Goal: Information Seeking & Learning: Learn about a topic

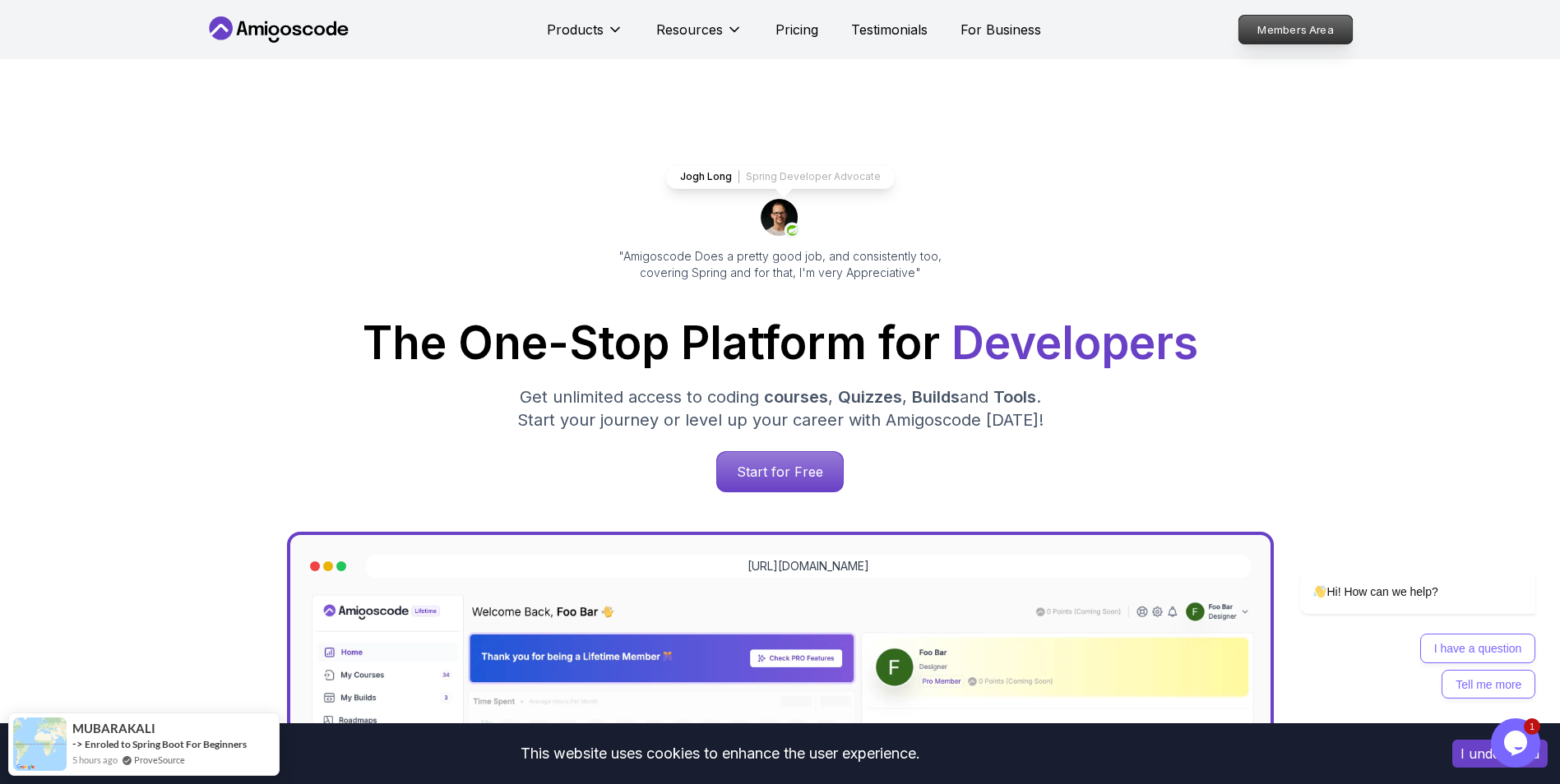
click at [1292, 29] on p "Members Area" at bounding box center [1295, 29] width 113 height 28
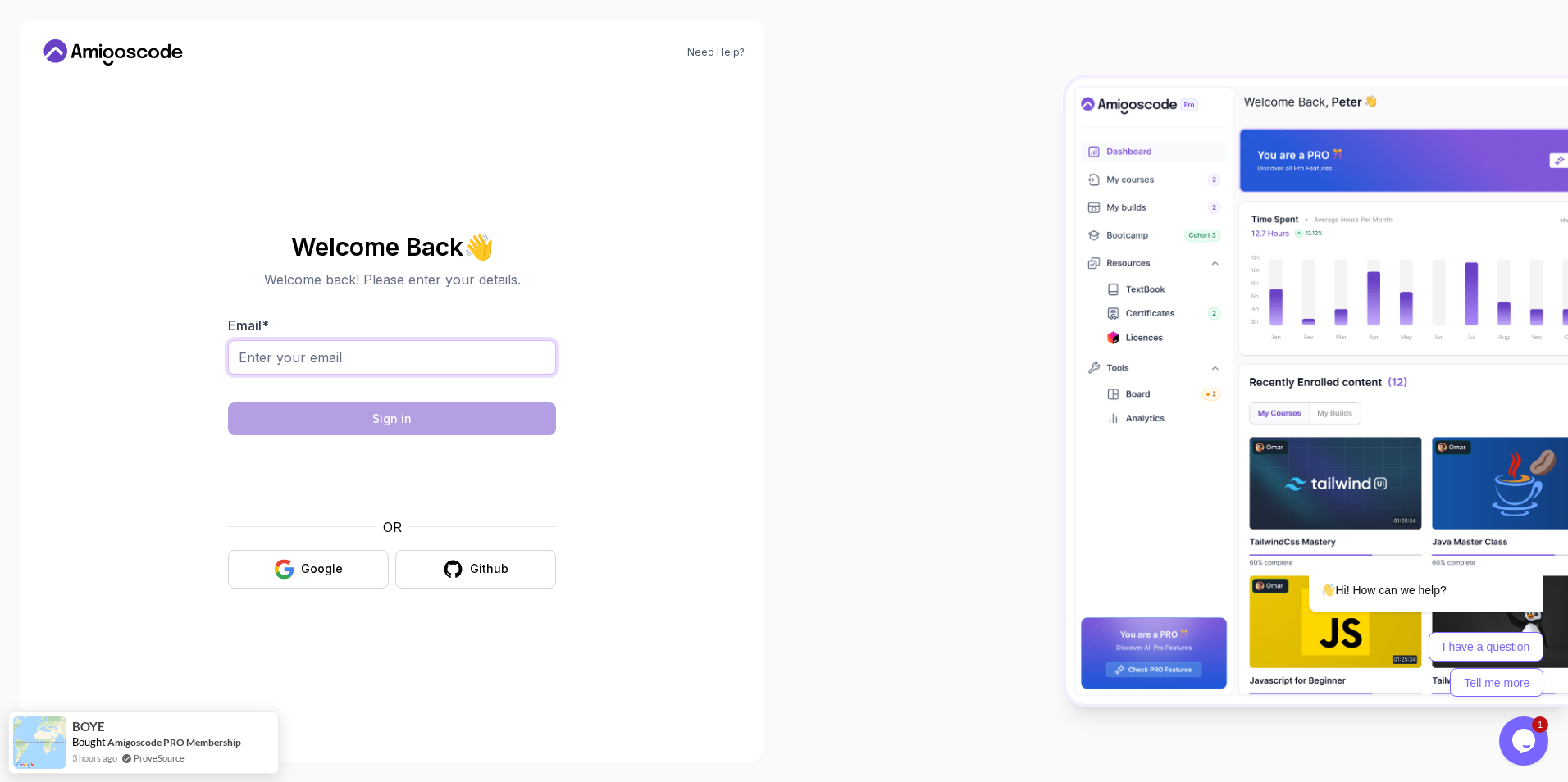
click at [336, 359] on input "Email *" at bounding box center [392, 357] width 328 height 35
type input "julienbassin@outlook.com"
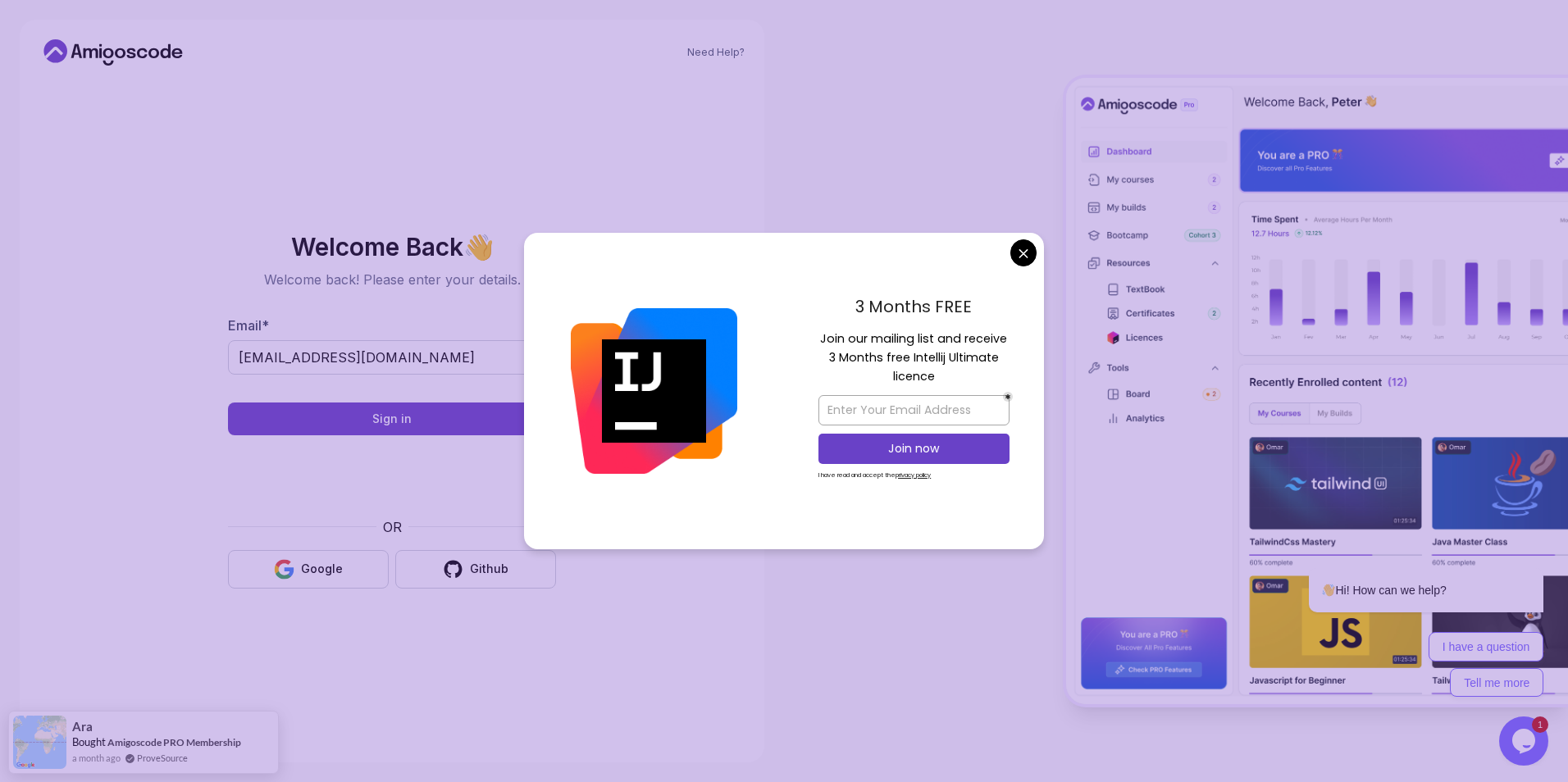
click at [1020, 258] on body "Need Help? Welcome Back 👋 Welcome back! Please enter your details. Email * juli…" at bounding box center [784, 391] width 1568 height 782
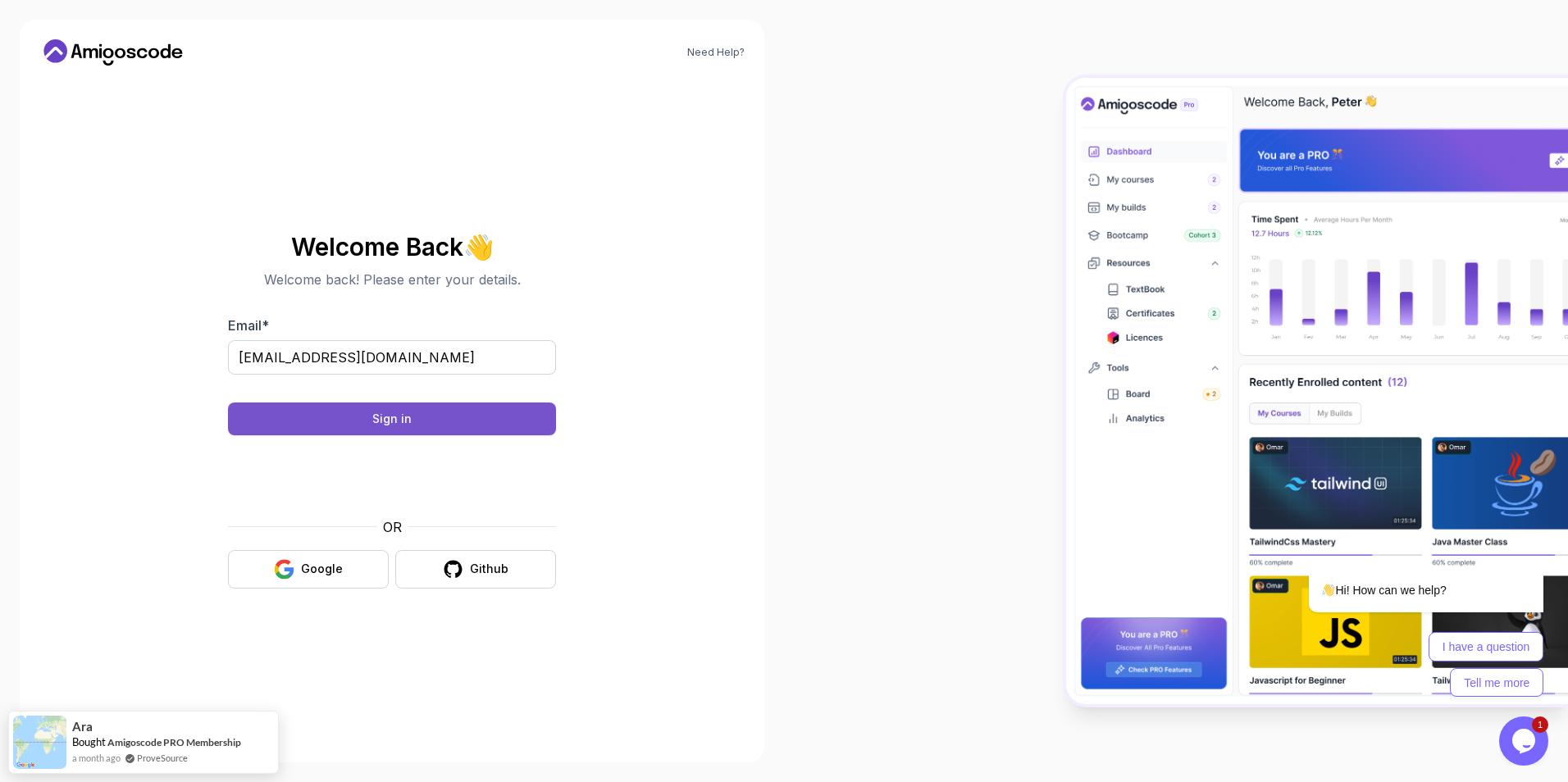
click at [356, 421] on button "Sign in" at bounding box center [392, 419] width 328 height 33
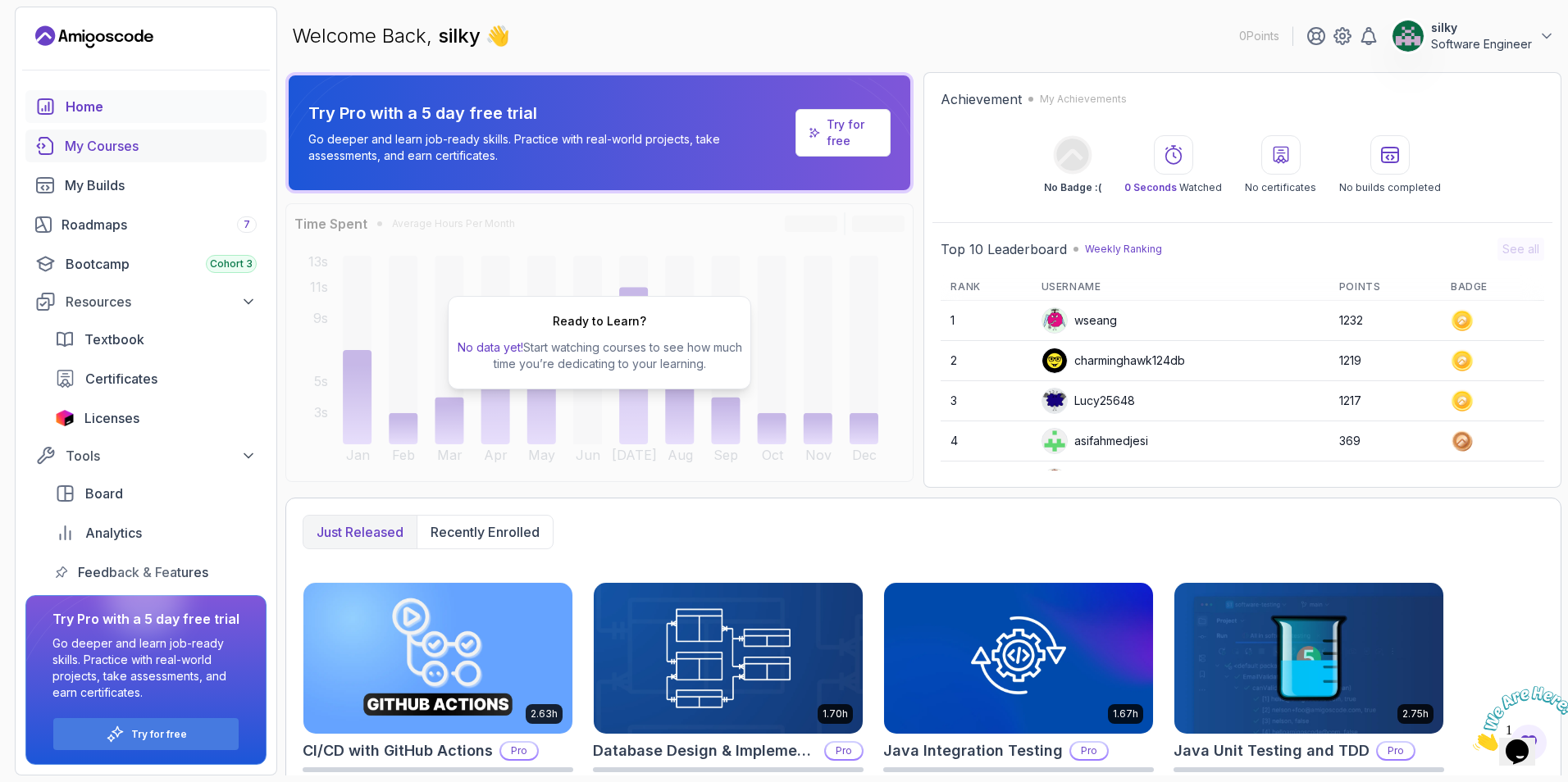
click at [69, 151] on div "My Courses" at bounding box center [160, 146] width 192 height 20
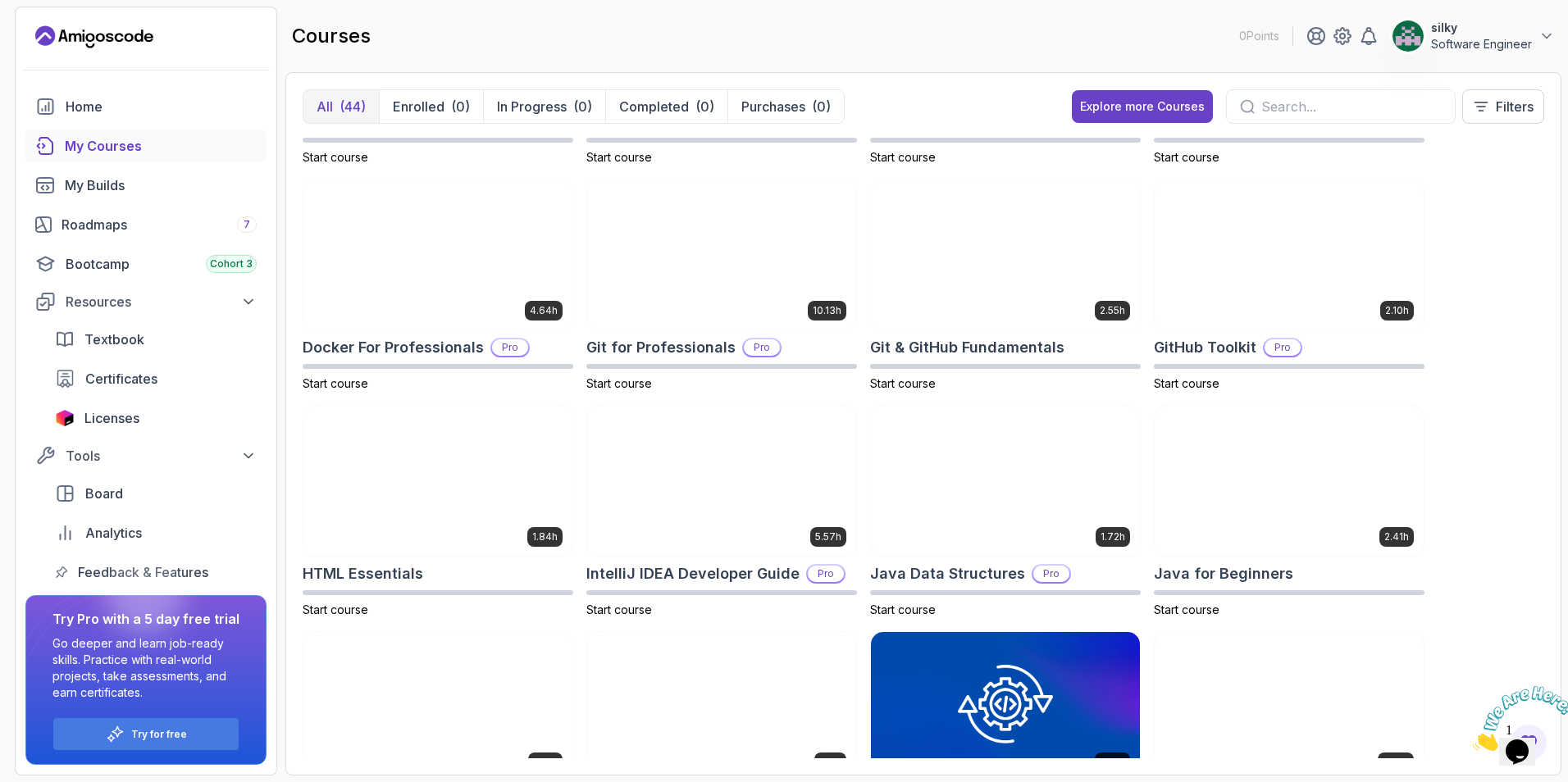
scroll to position [656, 0]
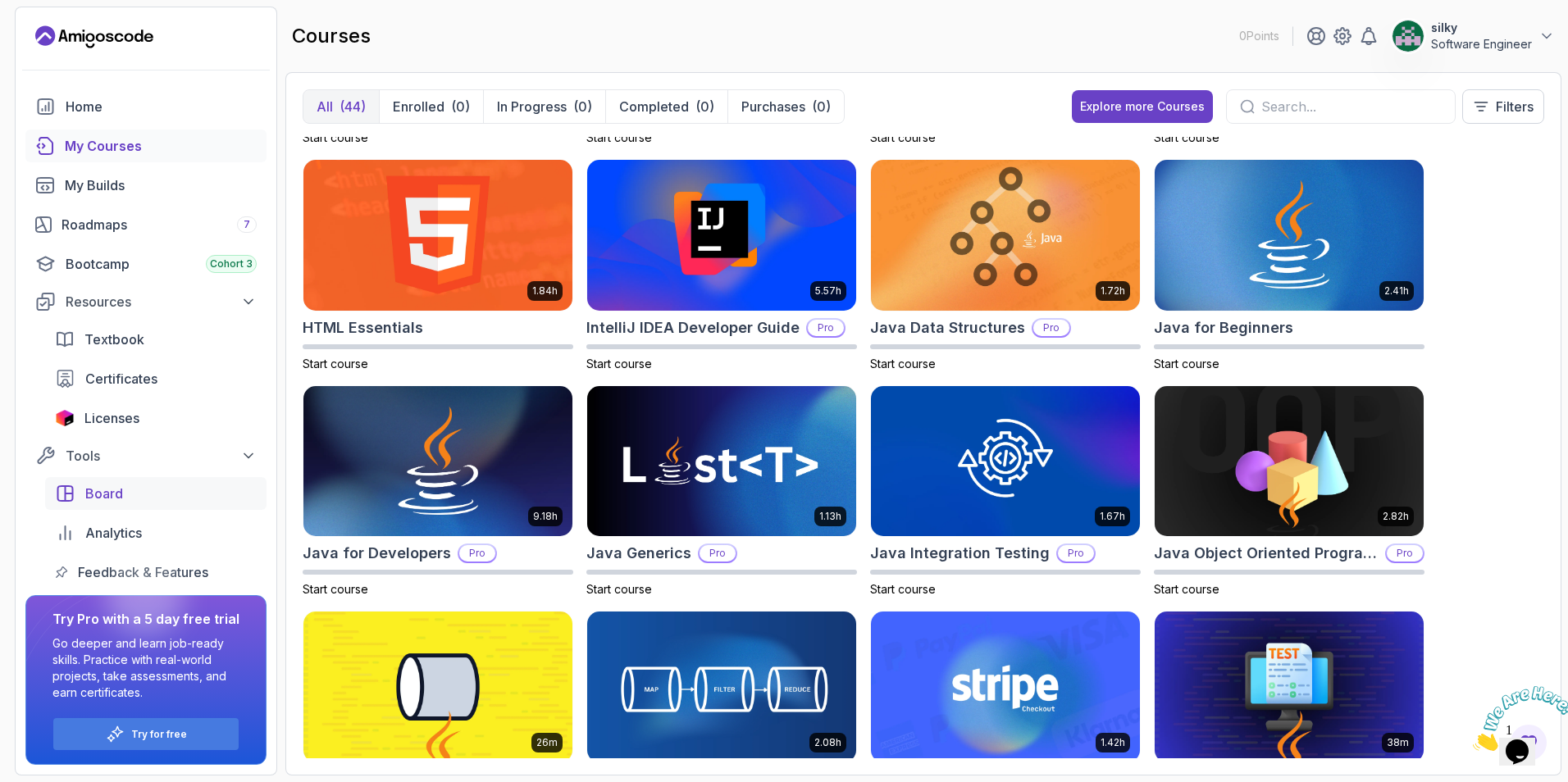
click at [106, 499] on span "Board" at bounding box center [104, 494] width 37 height 20
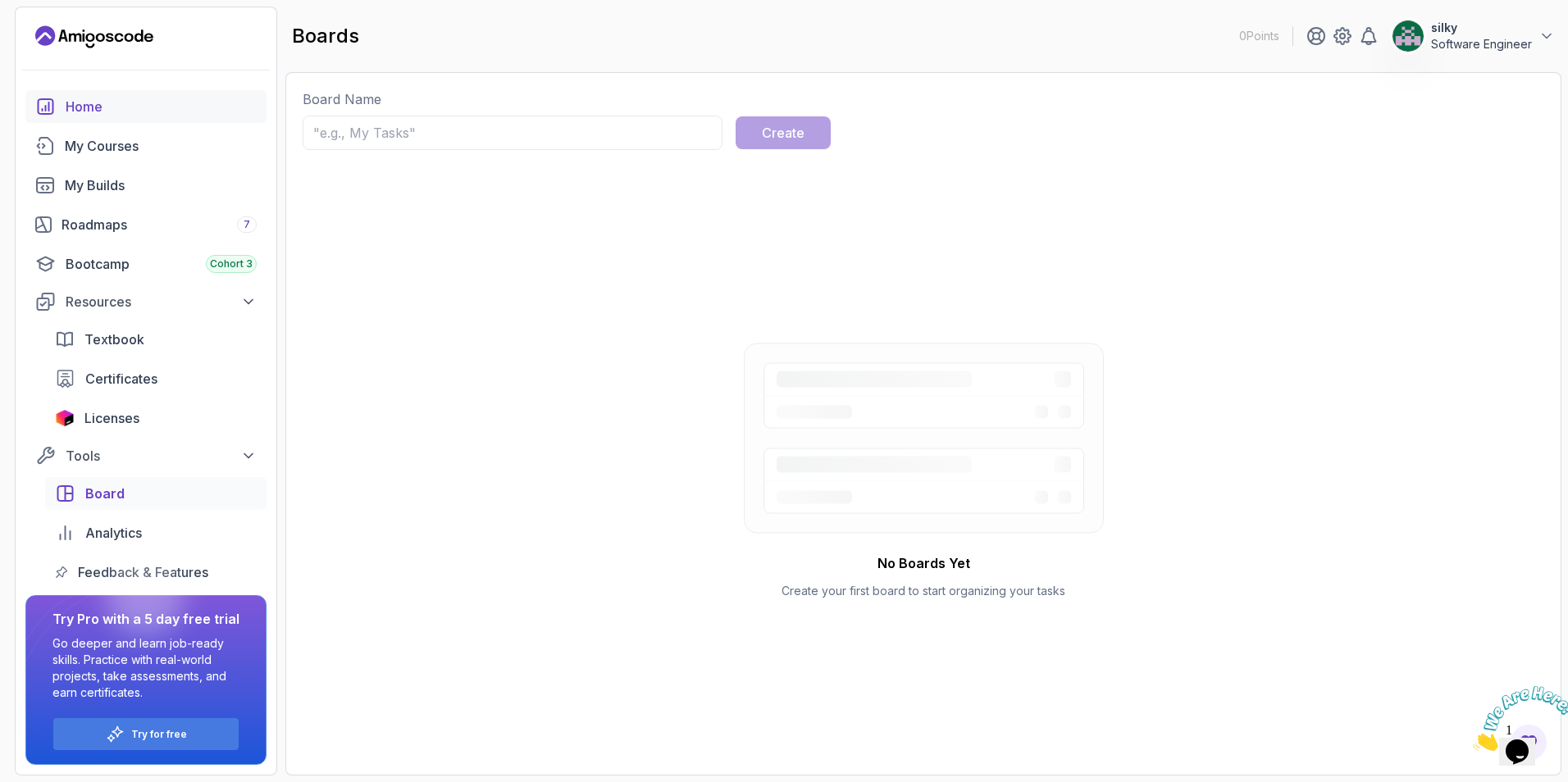
click at [80, 103] on div "Home" at bounding box center [161, 107] width 191 height 20
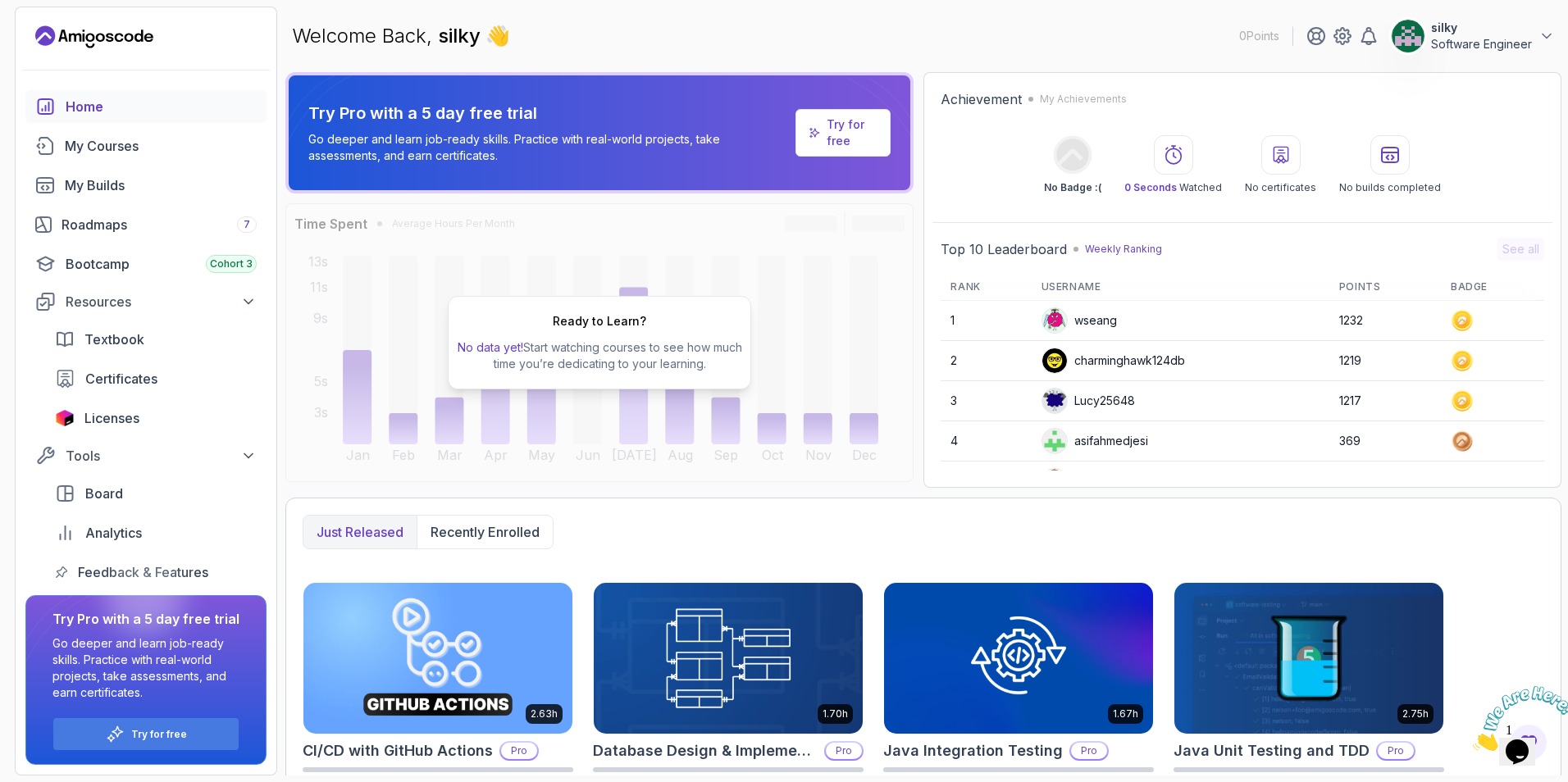
click at [1397, 36] on img at bounding box center [1408, 36] width 33 height 33
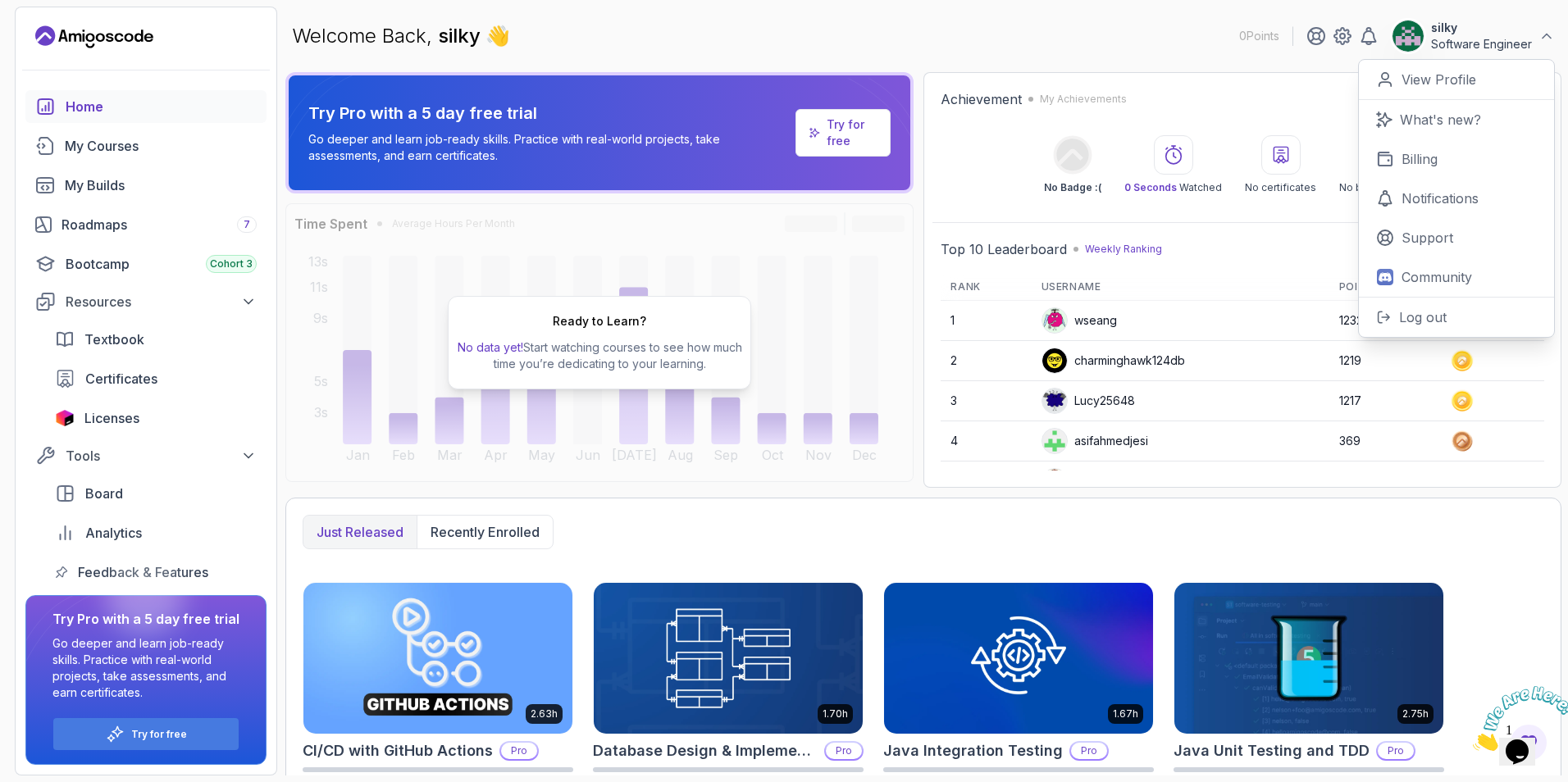
click at [657, 44] on div "Welcome Back, silky 👋 0 Points silky Software Engineer 0 Points View Profile Wh…" at bounding box center [923, 36] width 1276 height 59
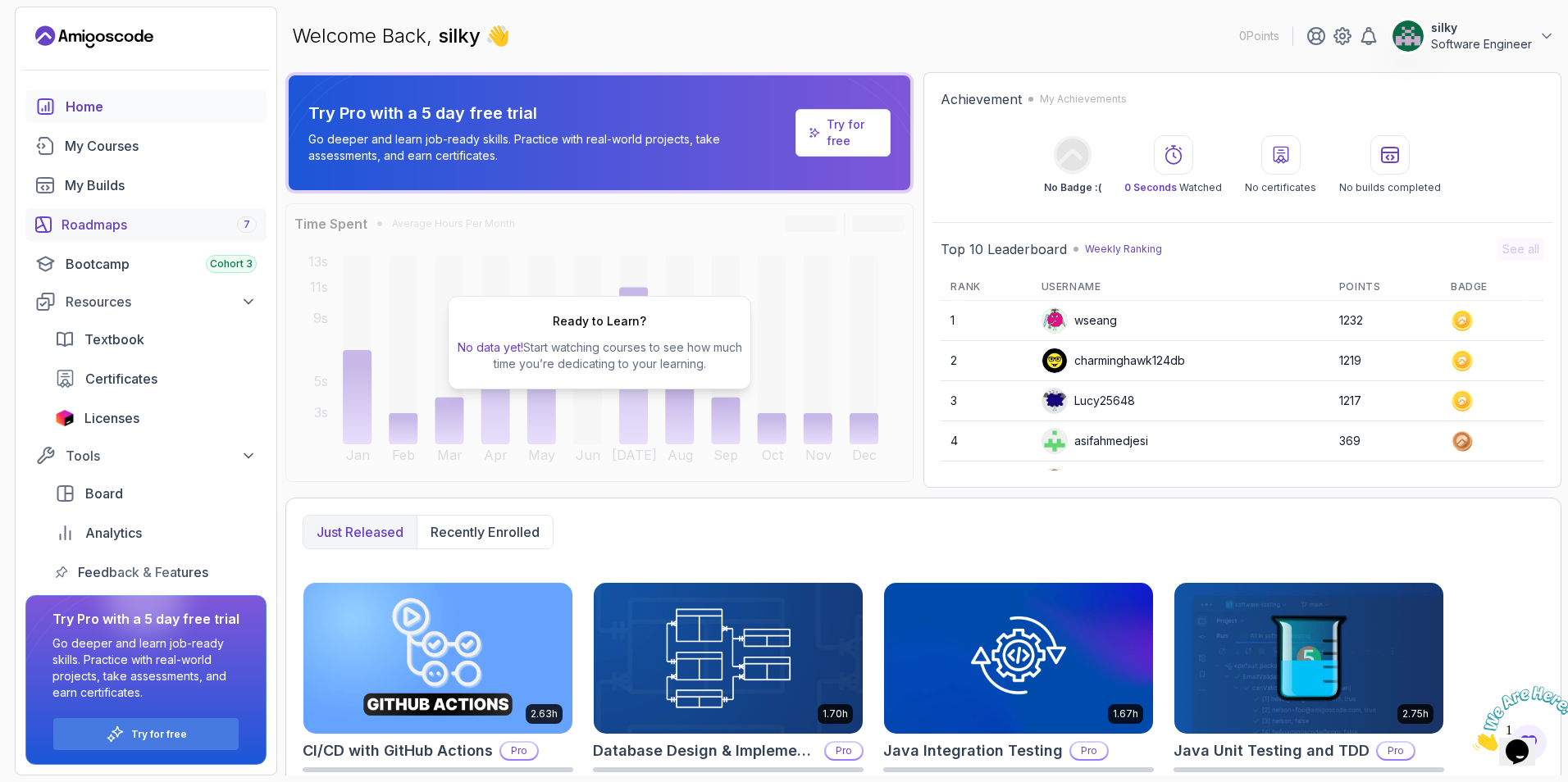
click at [87, 222] on div "Roadmaps 7" at bounding box center [159, 225] width 195 height 20
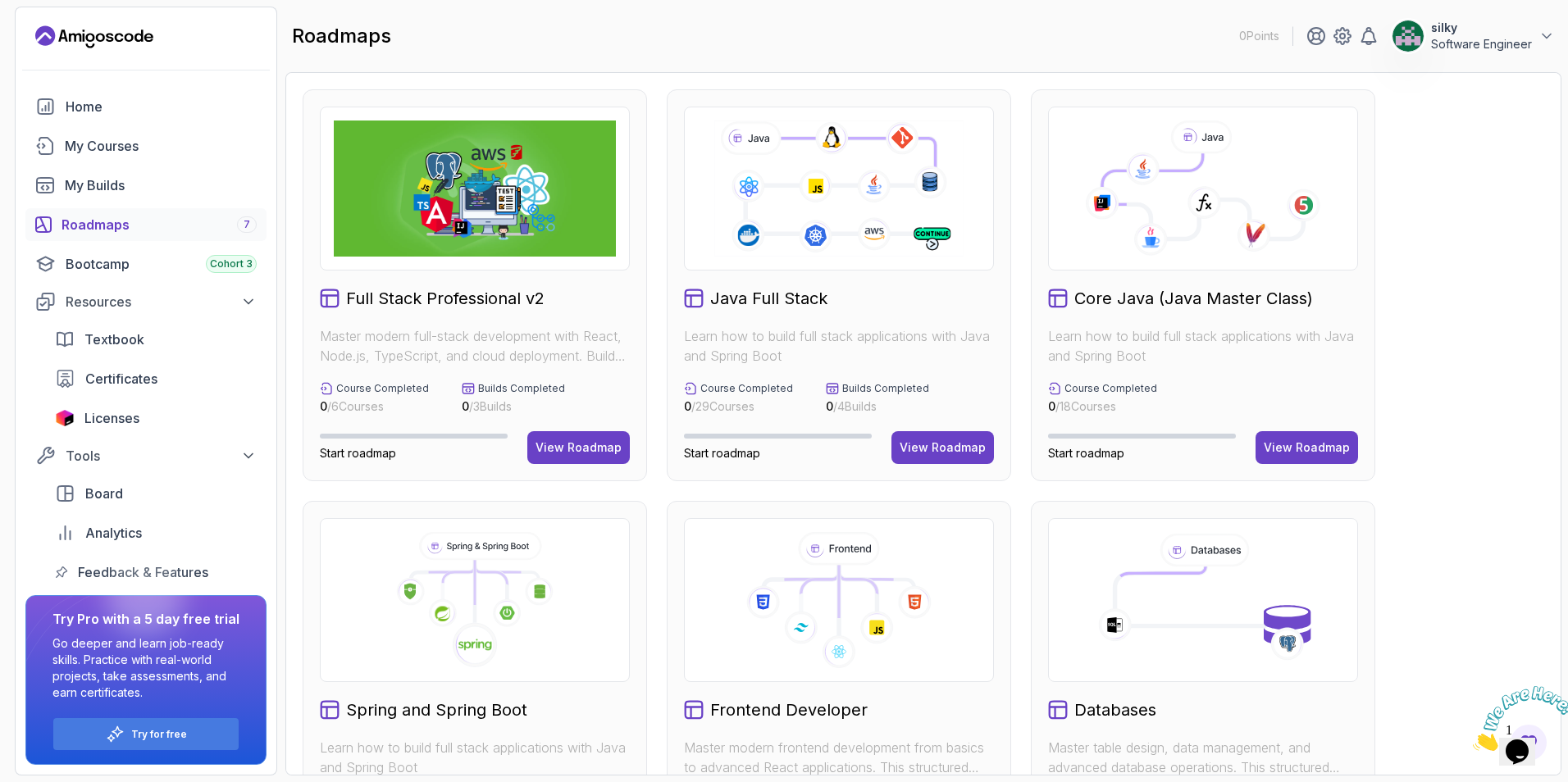
scroll to position [492, 0]
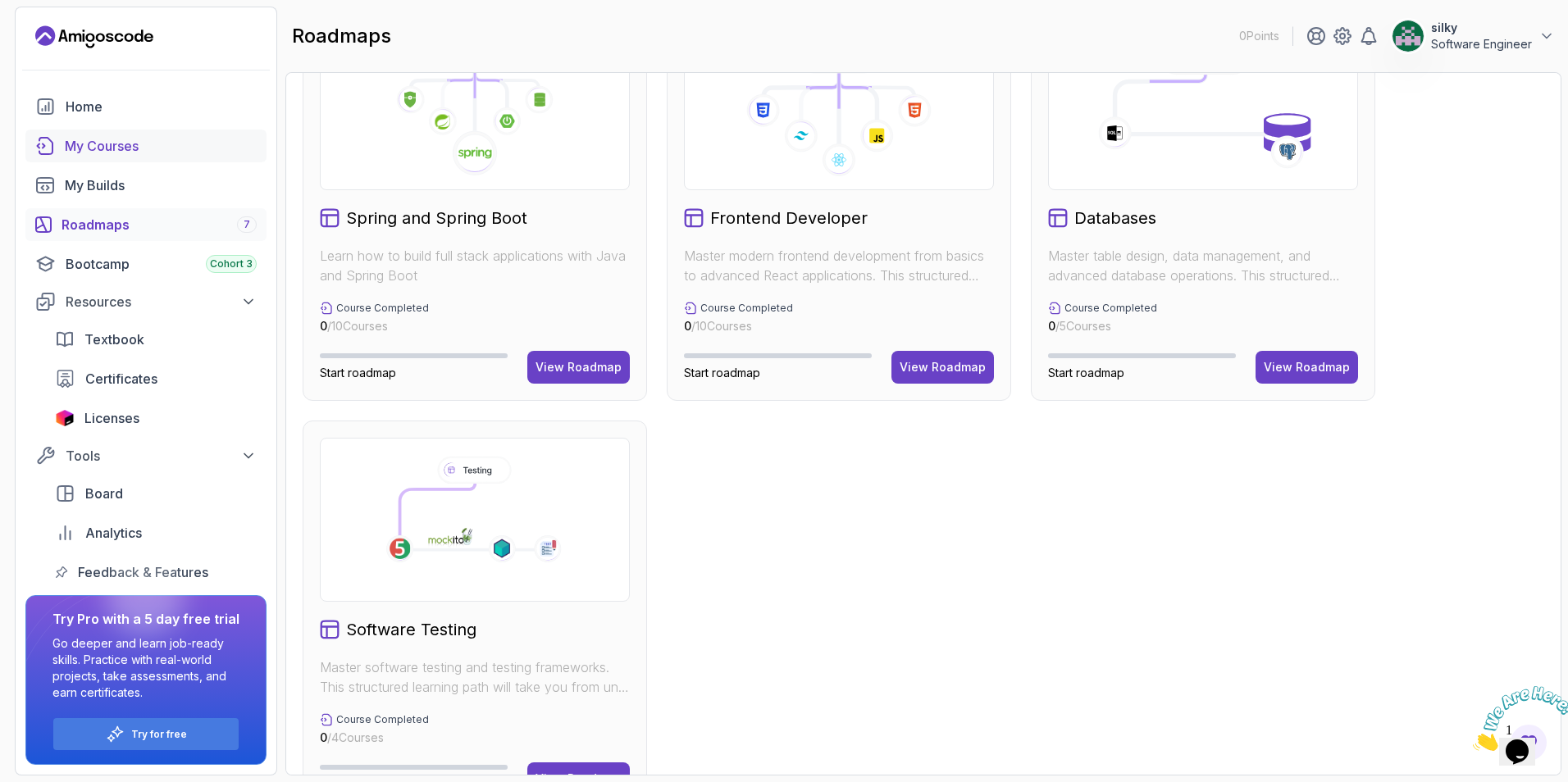
click at [109, 151] on div "My Courses" at bounding box center [160, 146] width 192 height 20
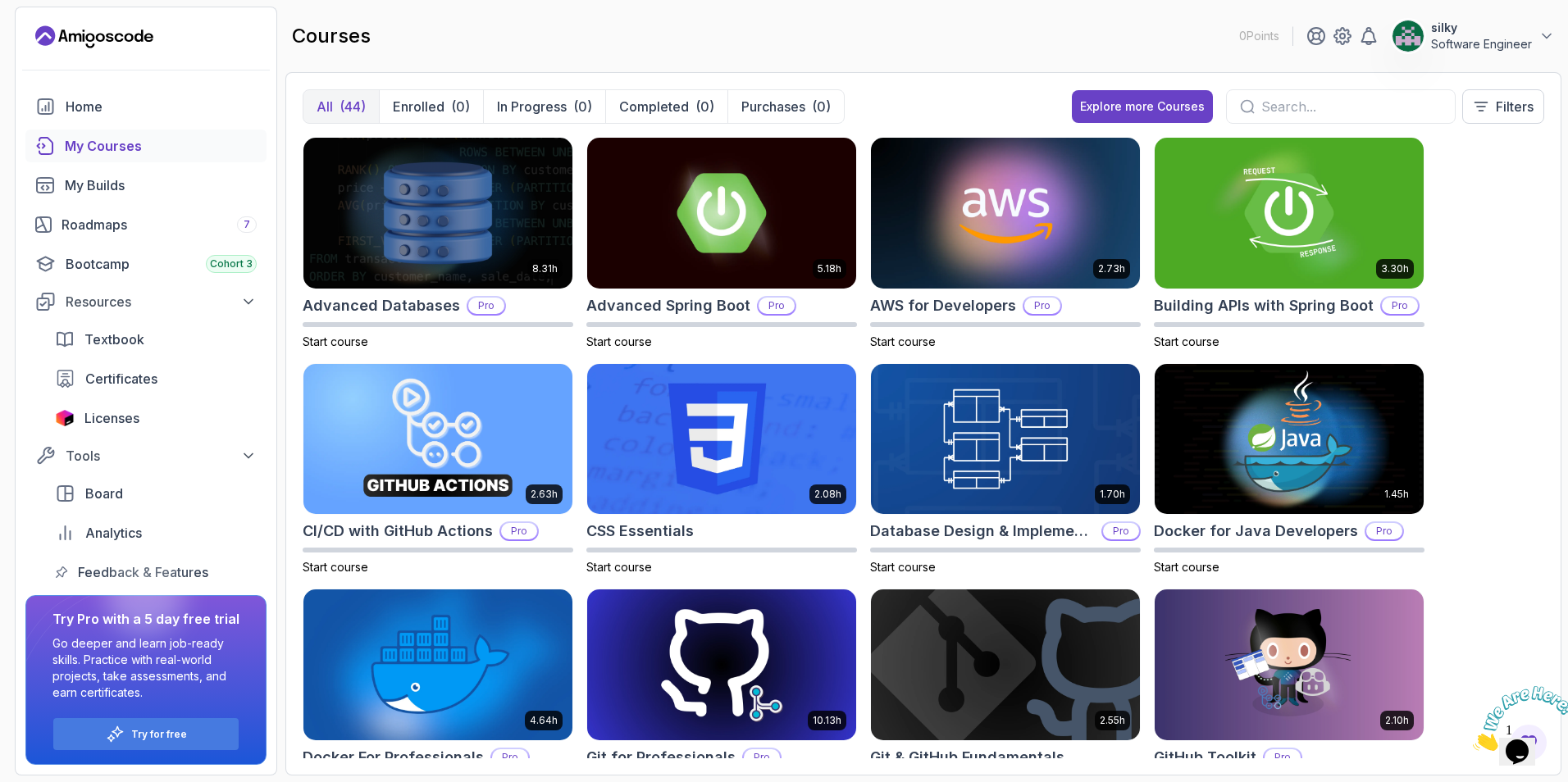
click at [1429, 38] on button "silky Software Engineer" at bounding box center [1472, 36] width 163 height 33
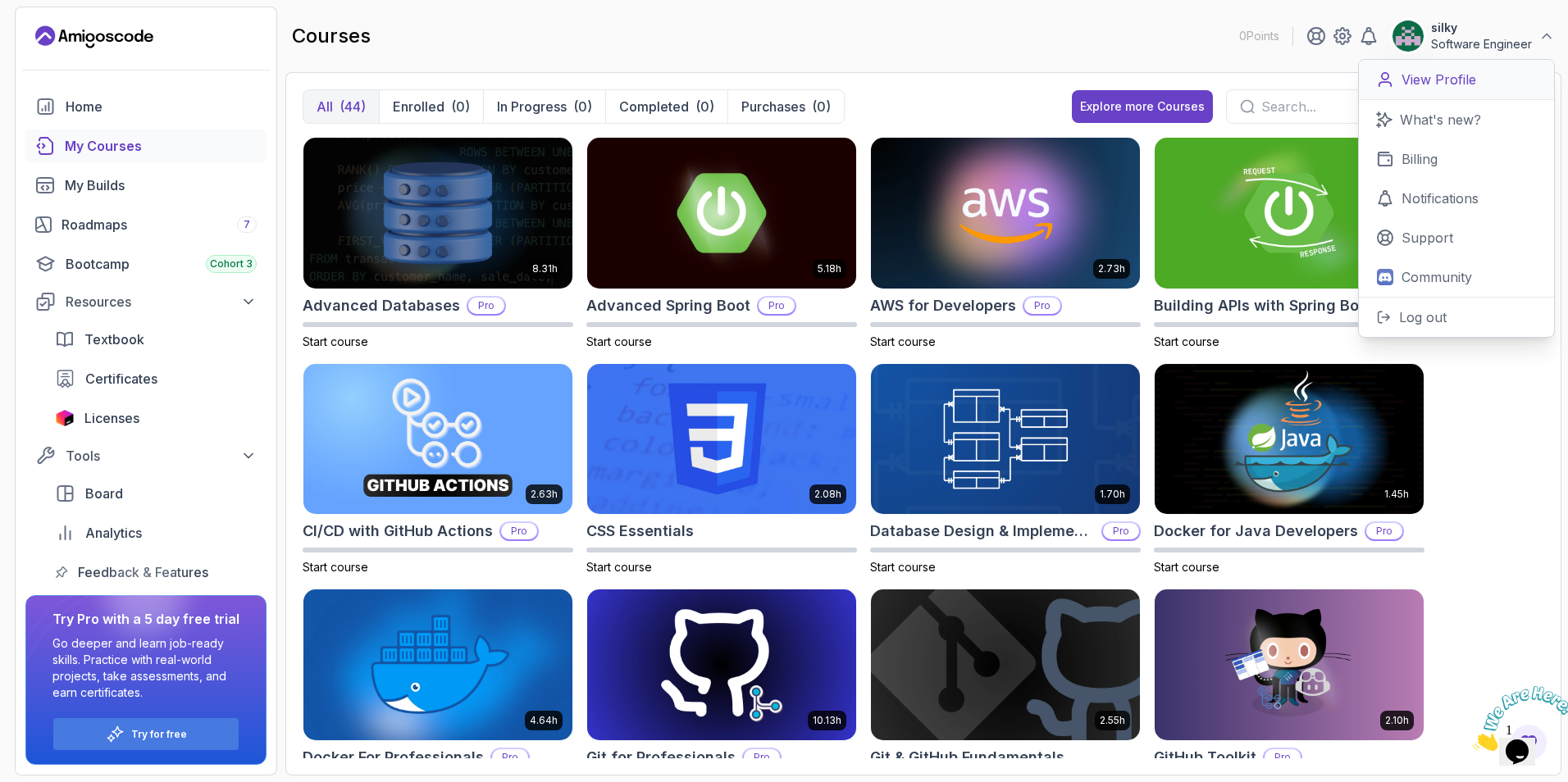
click at [1423, 73] on p "View Profile" at bounding box center [1439, 79] width 75 height 20
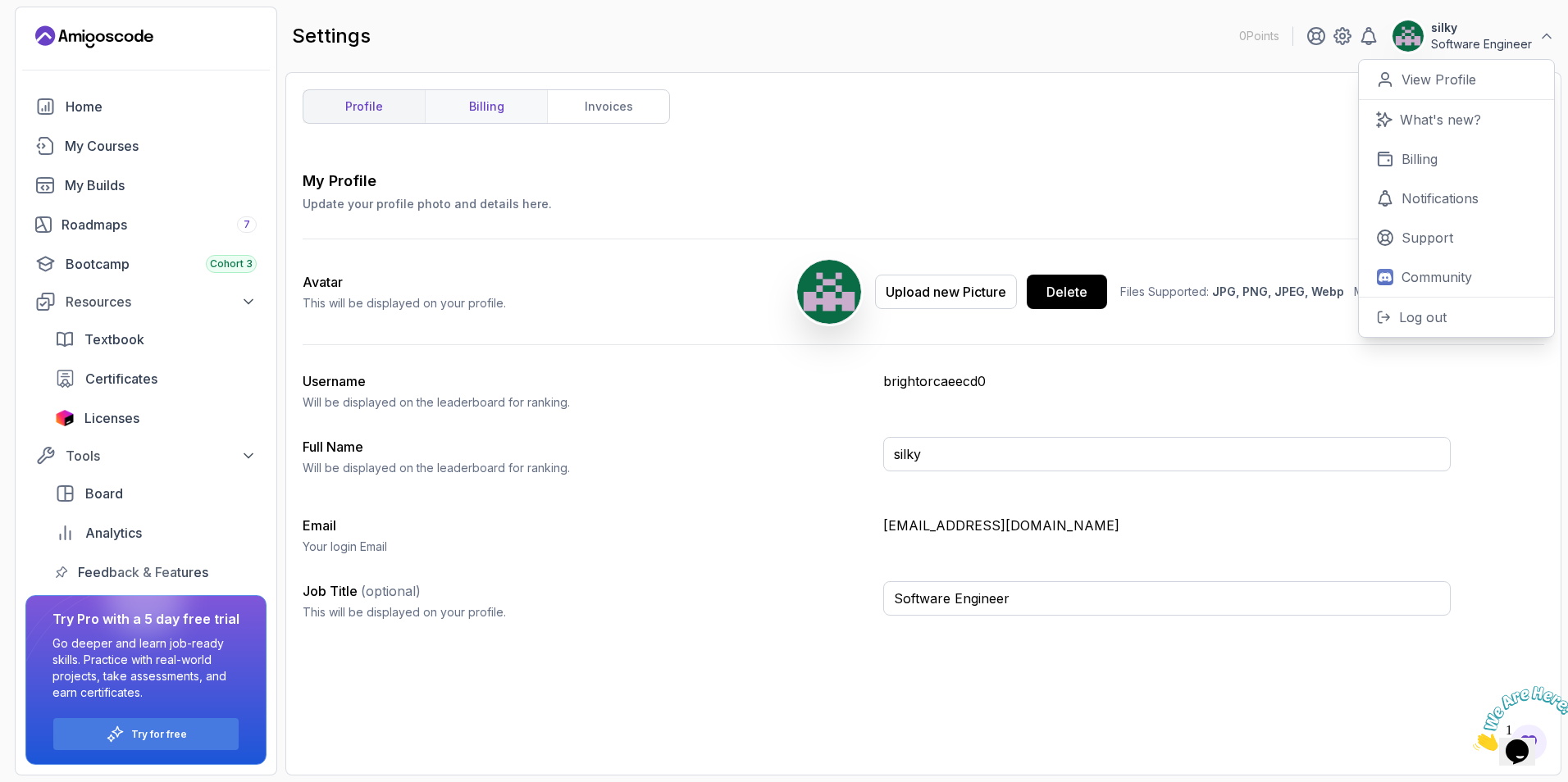
click at [473, 112] on link "billing" at bounding box center [486, 107] width 122 height 33
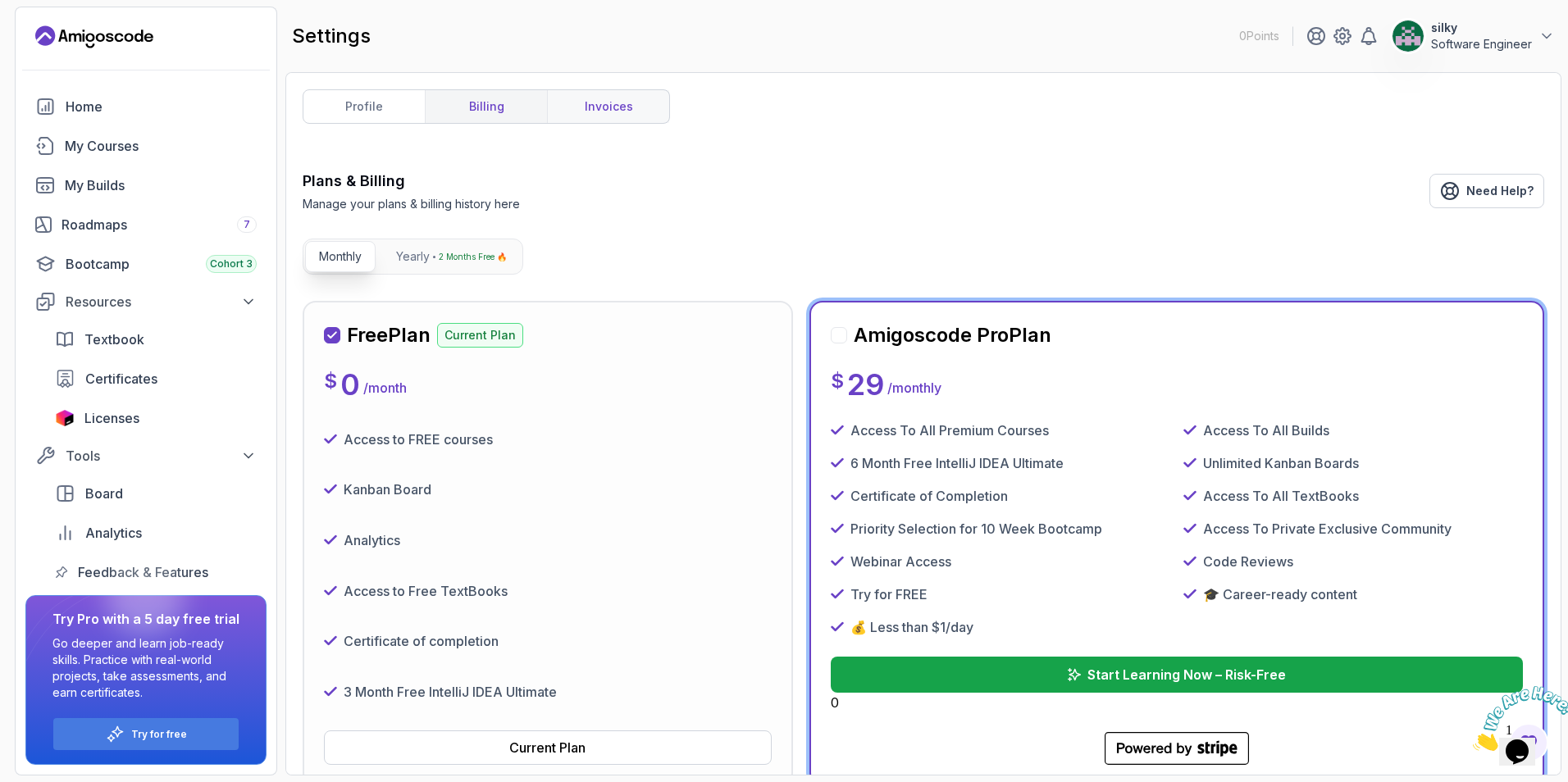
click at [600, 102] on link "invoices" at bounding box center [608, 107] width 122 height 33
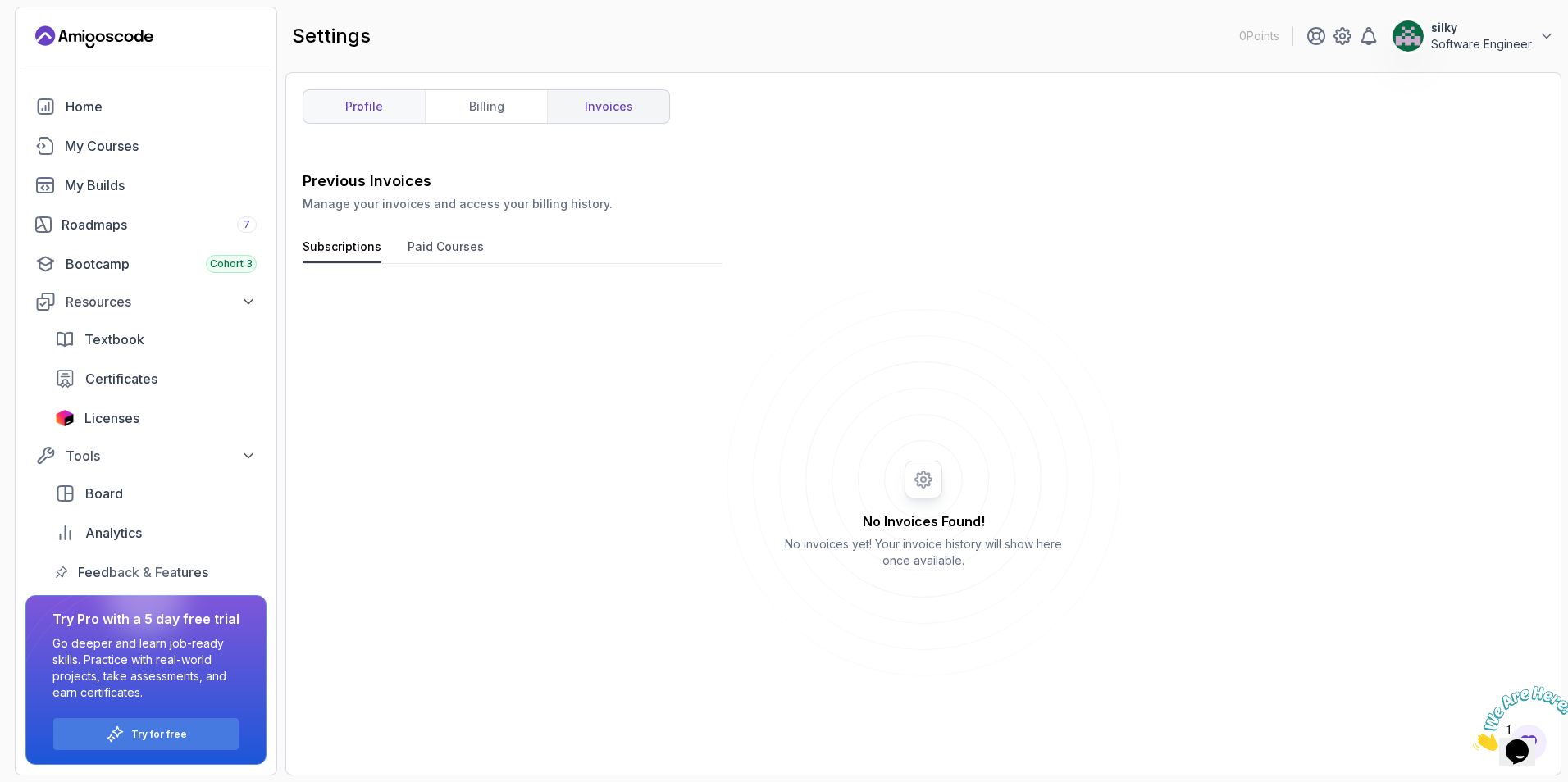
click at [372, 110] on link "profile" at bounding box center [364, 107] width 121 height 33
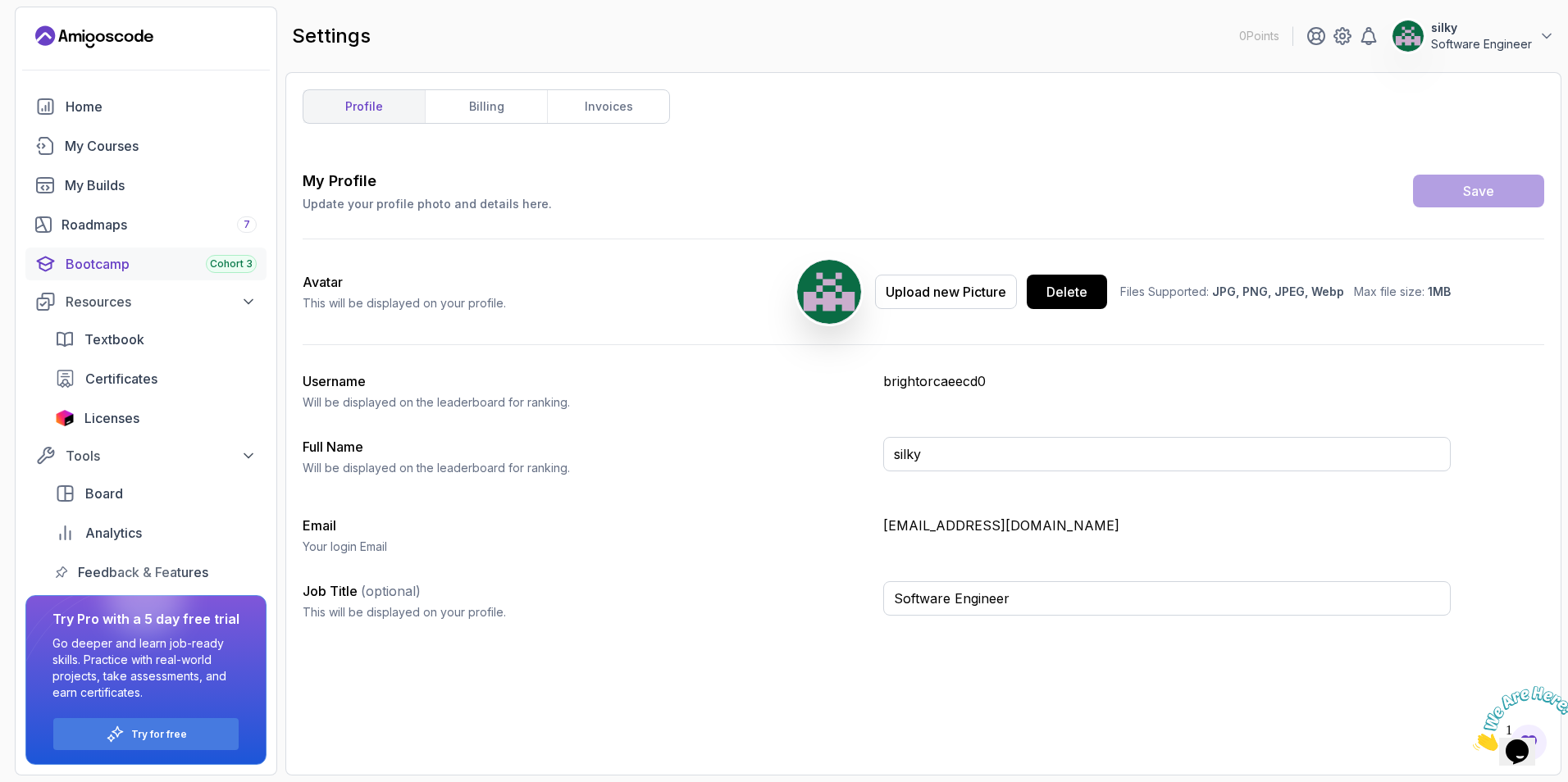
click at [99, 262] on div "Bootcamp Cohort 3" at bounding box center [161, 264] width 191 height 20
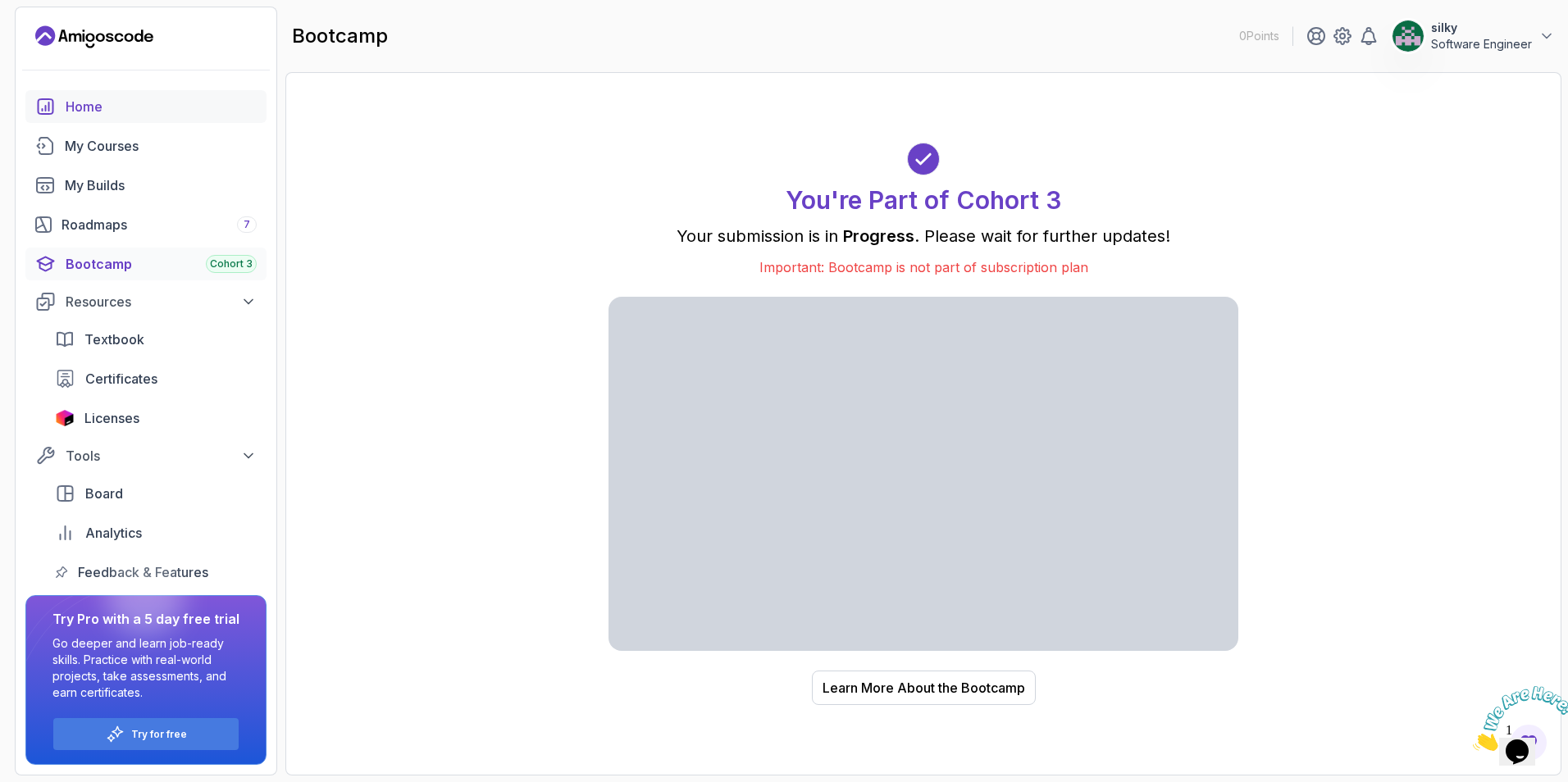
click at [85, 120] on link "Home" at bounding box center [146, 107] width 241 height 33
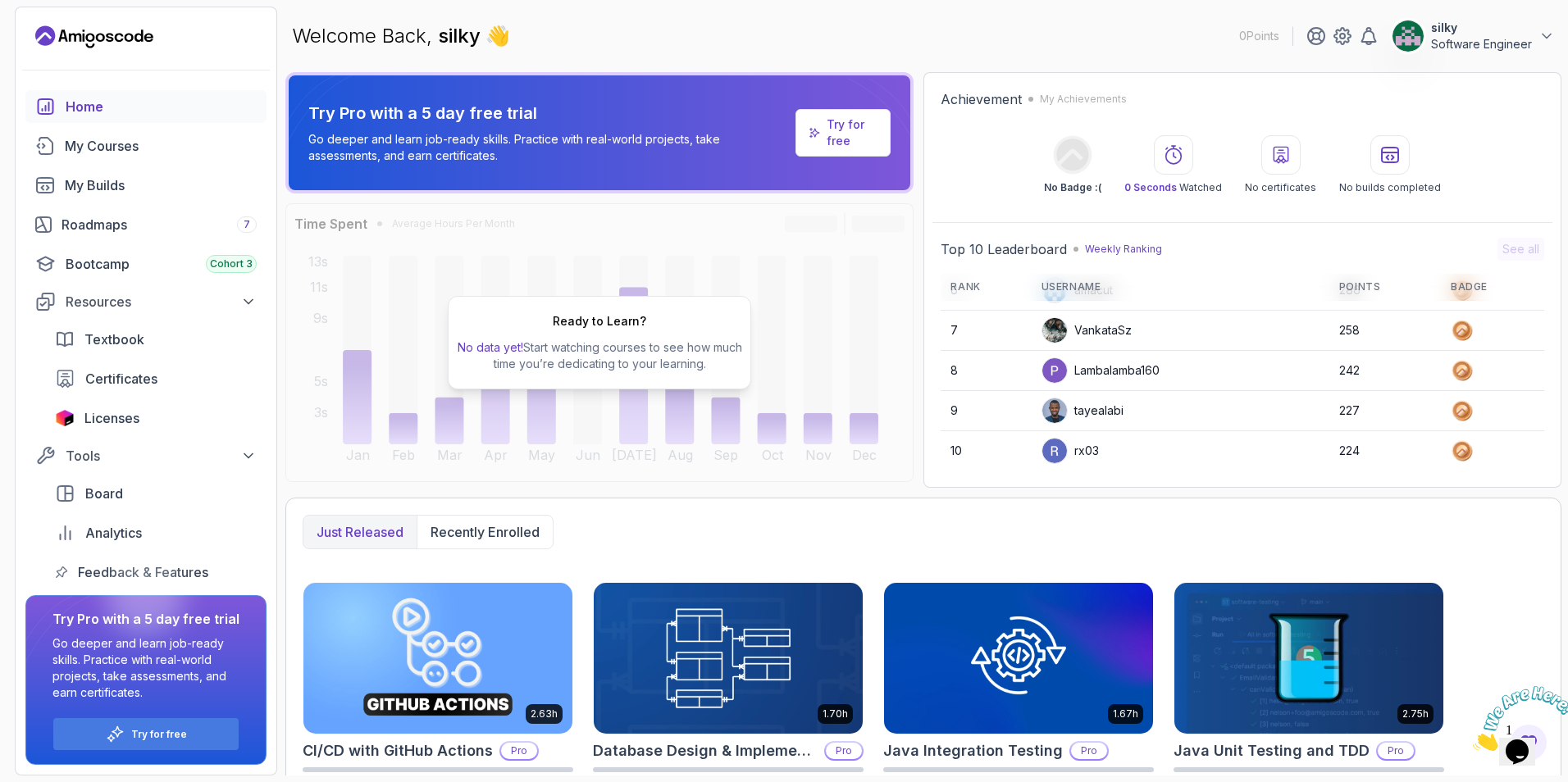
scroll to position [269, 0]
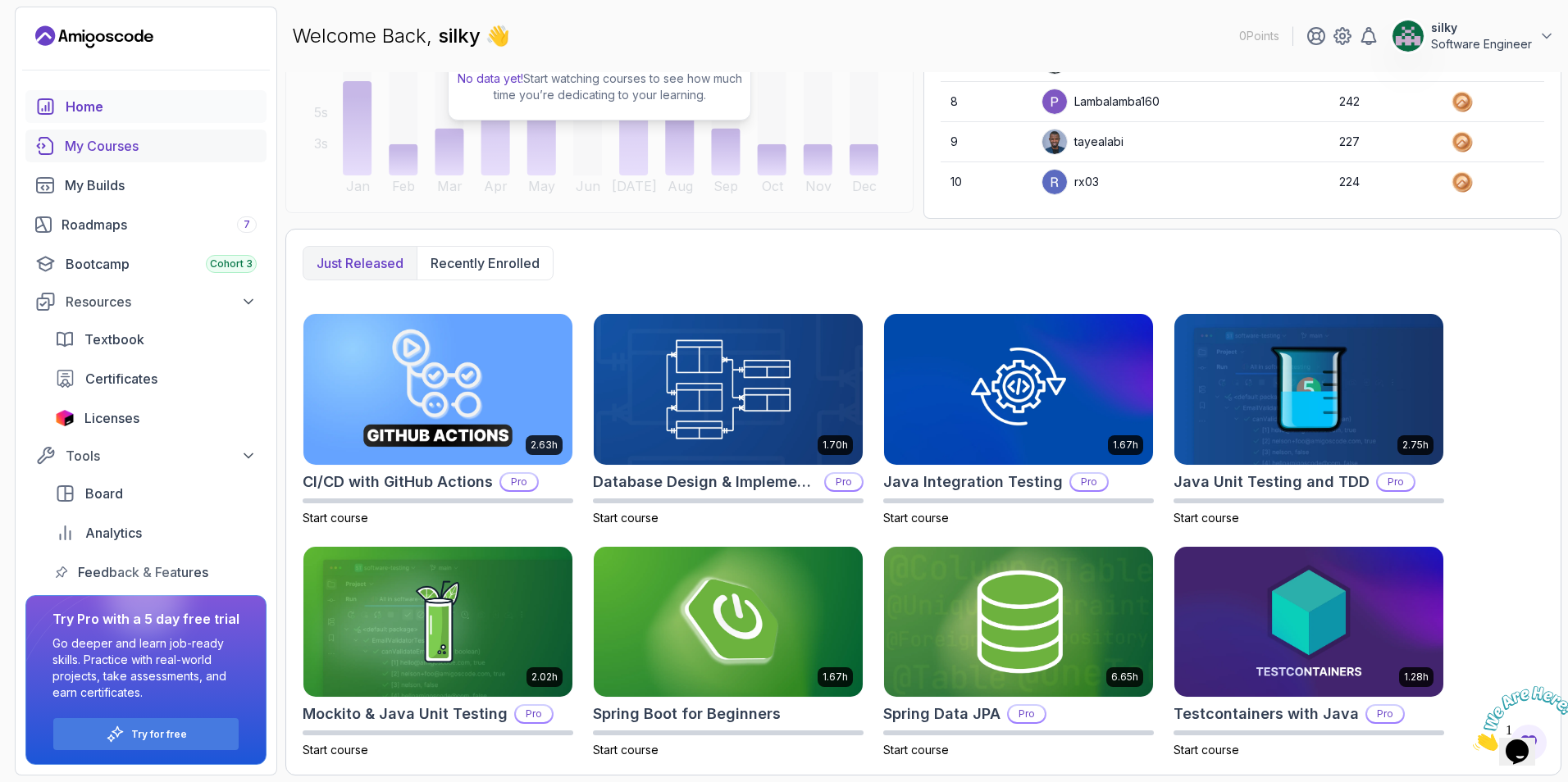
click at [104, 138] on div "My Courses" at bounding box center [160, 146] width 192 height 20
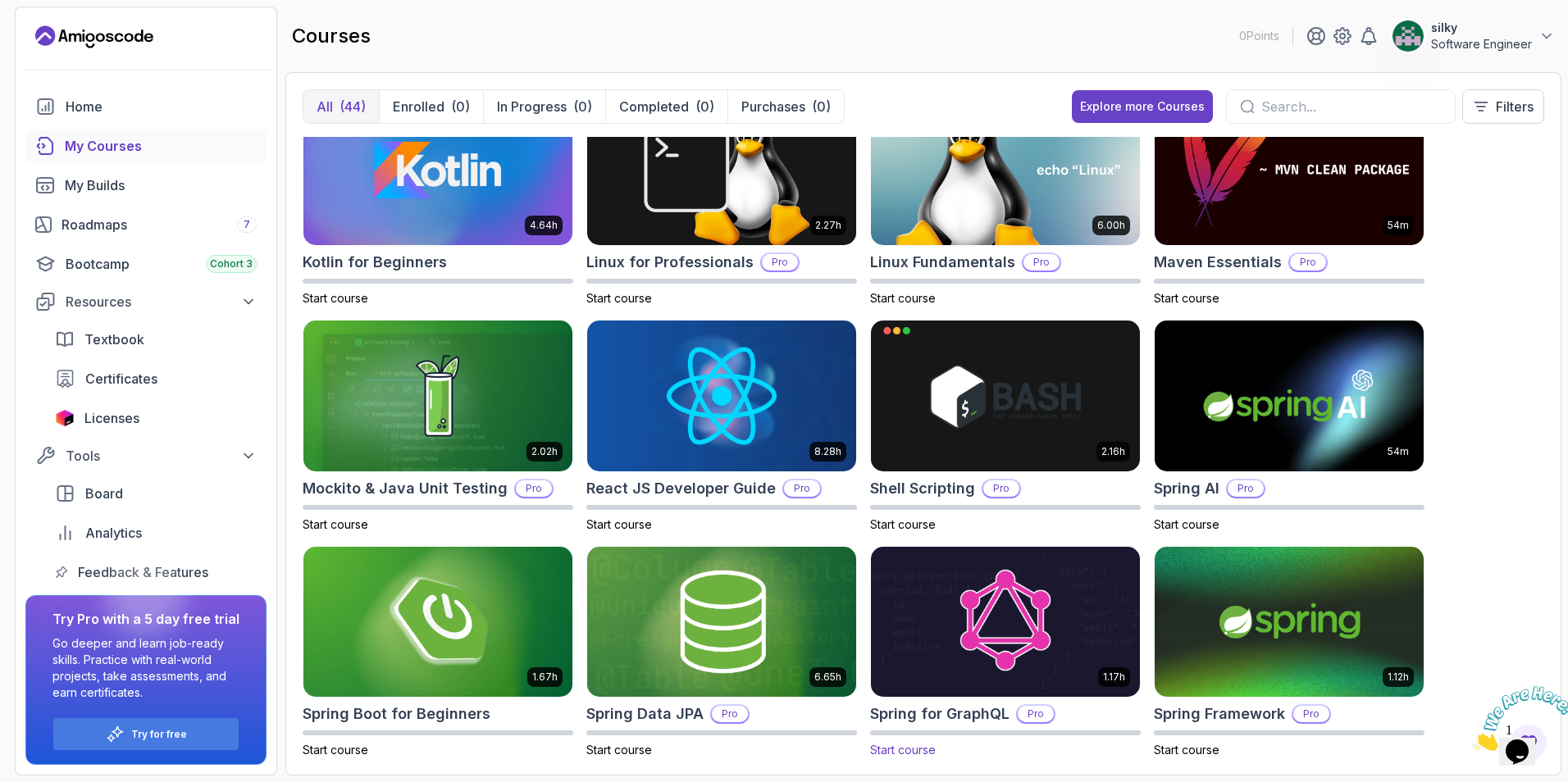
scroll to position [1872, 0]
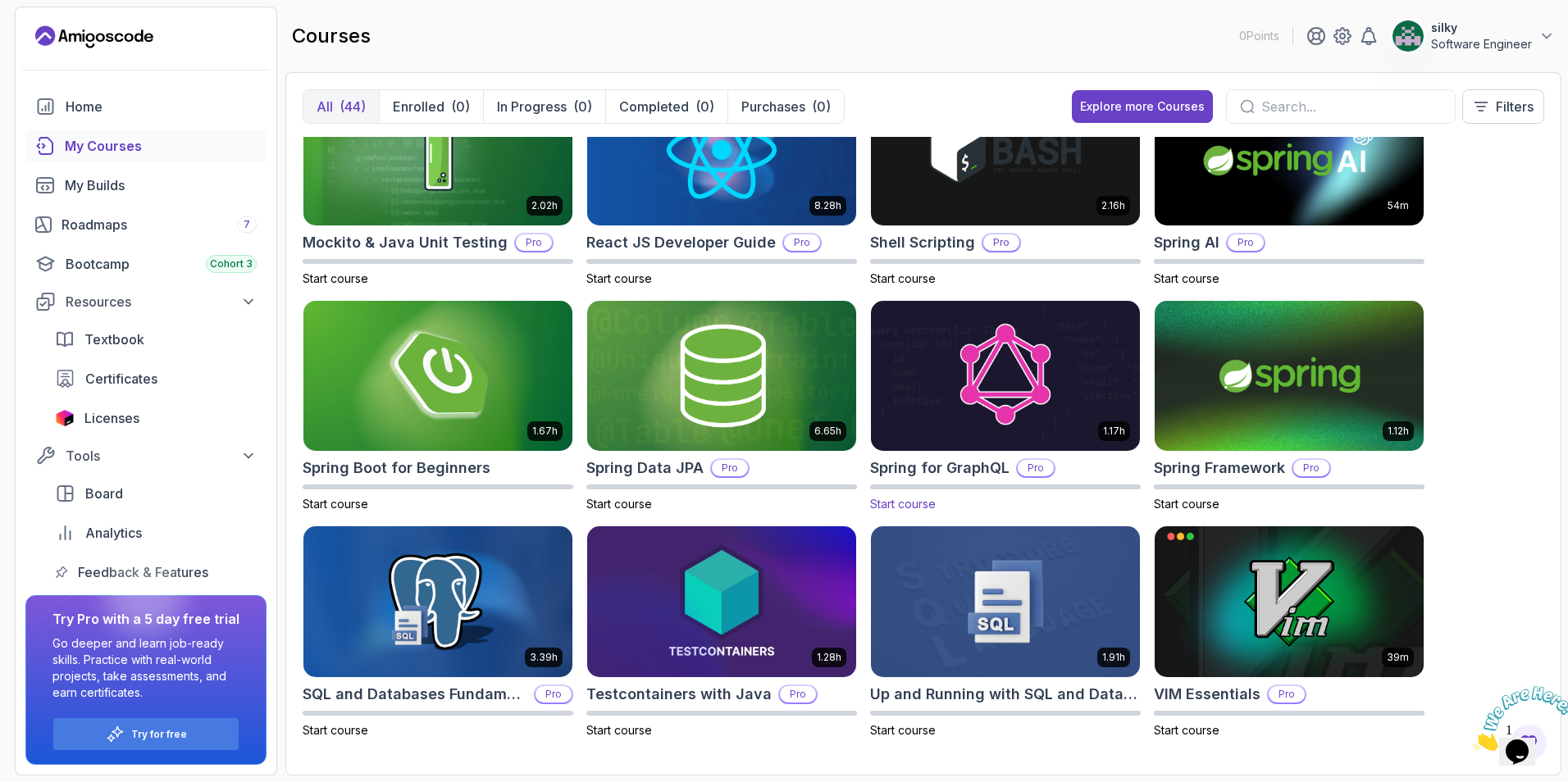
click at [1002, 337] on img at bounding box center [1005, 376] width 282 height 159
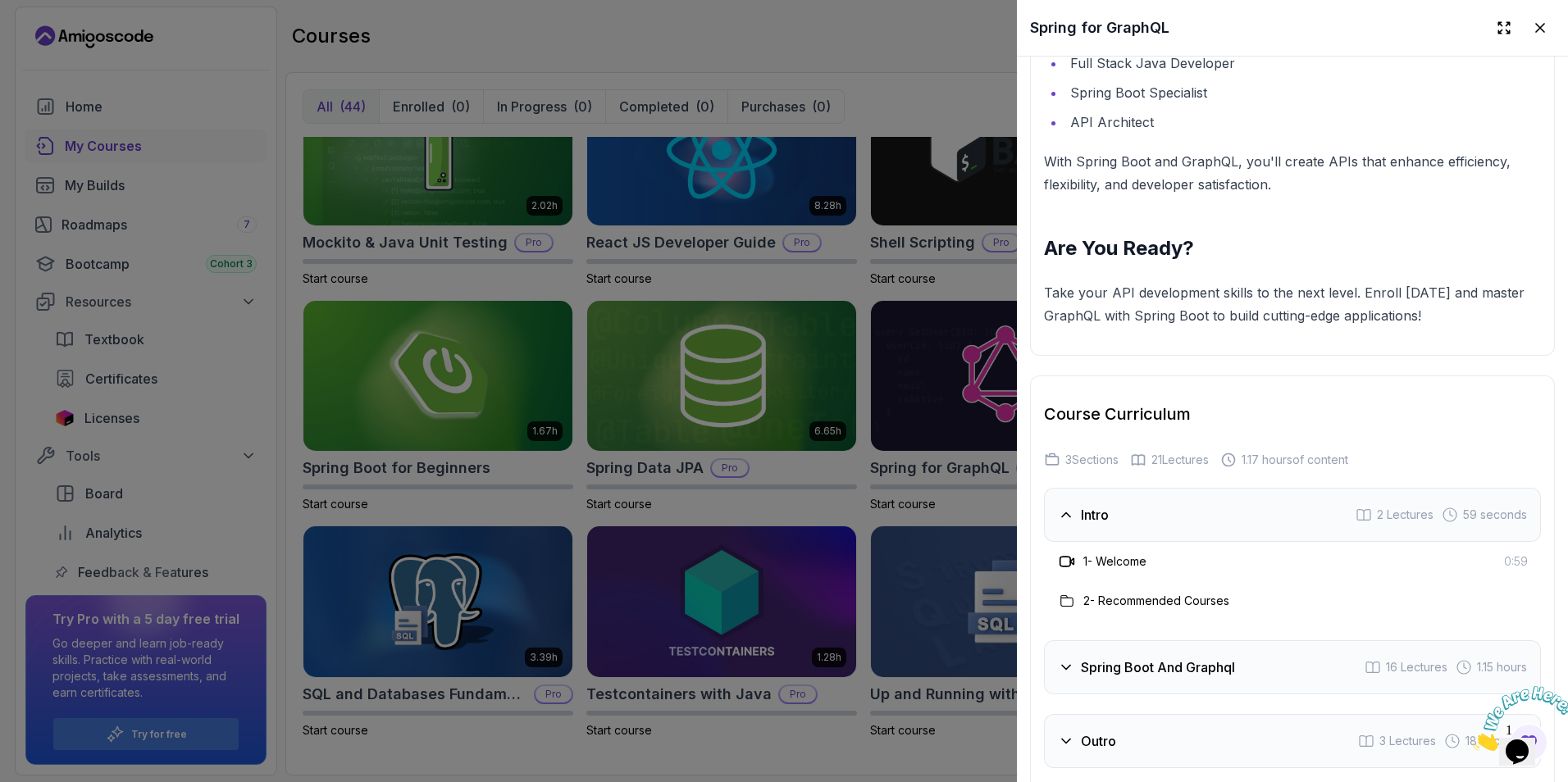
scroll to position [2920, 0]
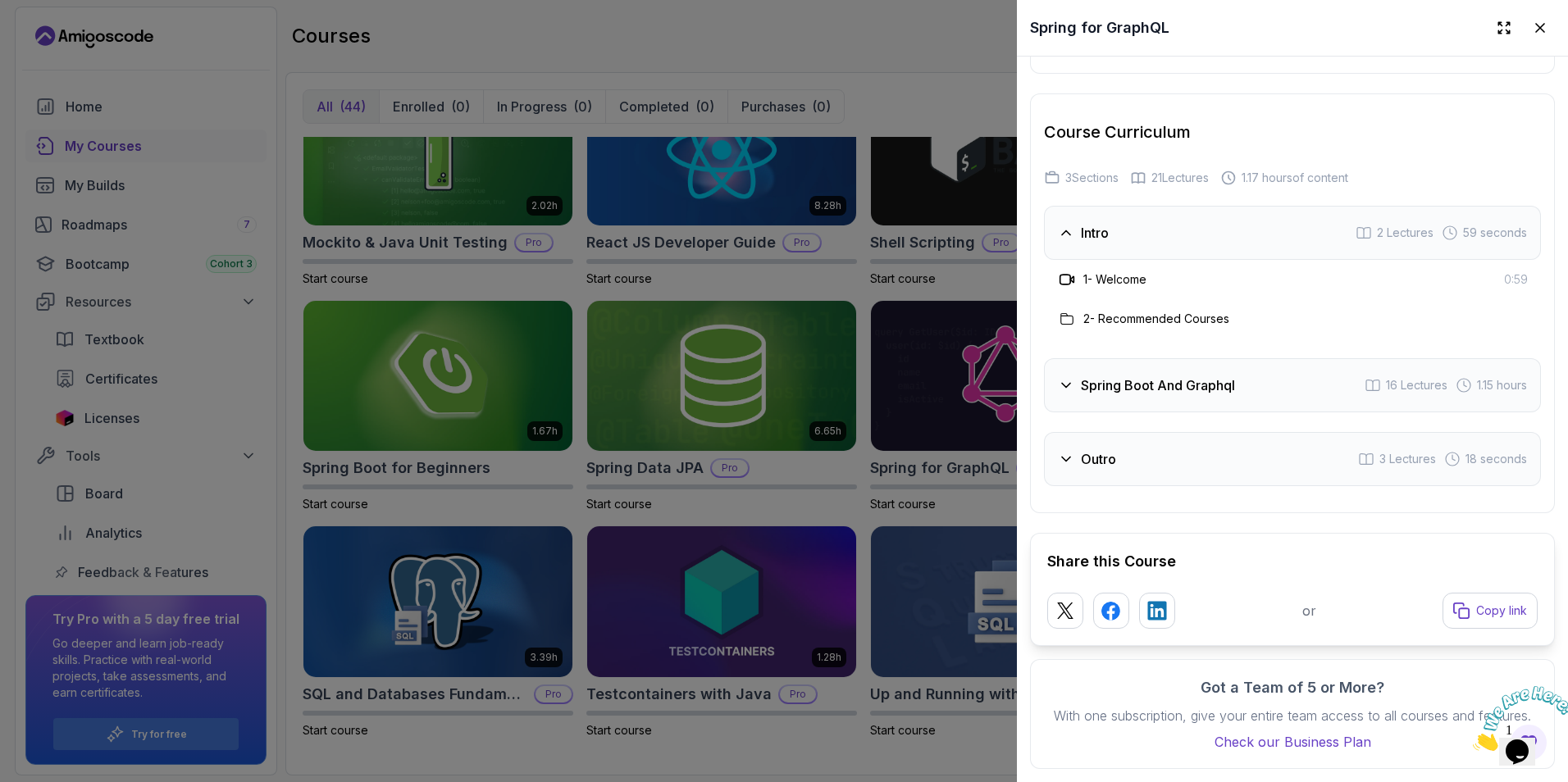
click at [1057, 361] on div "Spring Boot And Graphql 16 Lectures 1.15 hours" at bounding box center [1292, 385] width 497 height 54
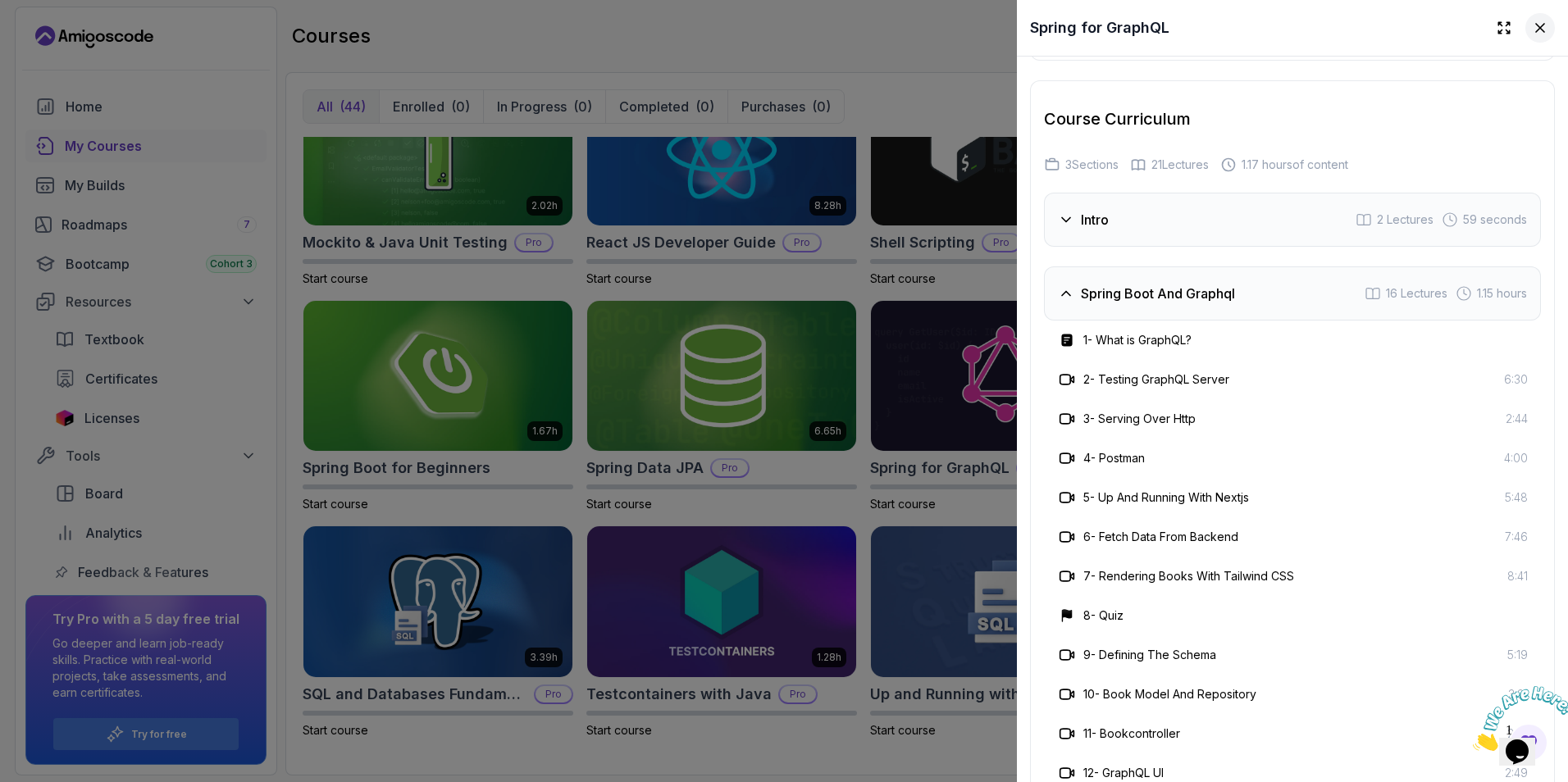
click at [1538, 30] on button at bounding box center [1540, 27] width 29 height 29
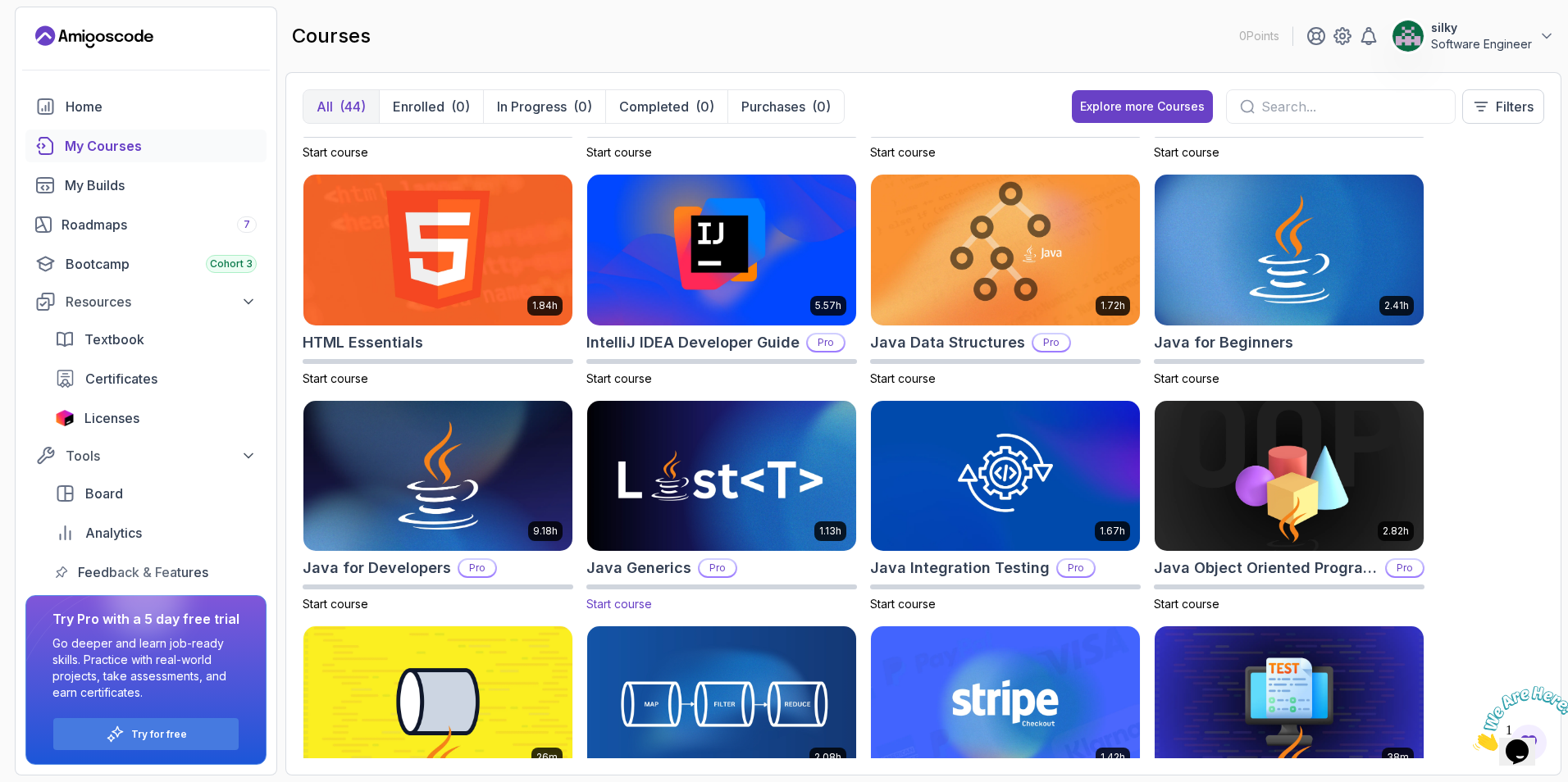
scroll to position [314, 0]
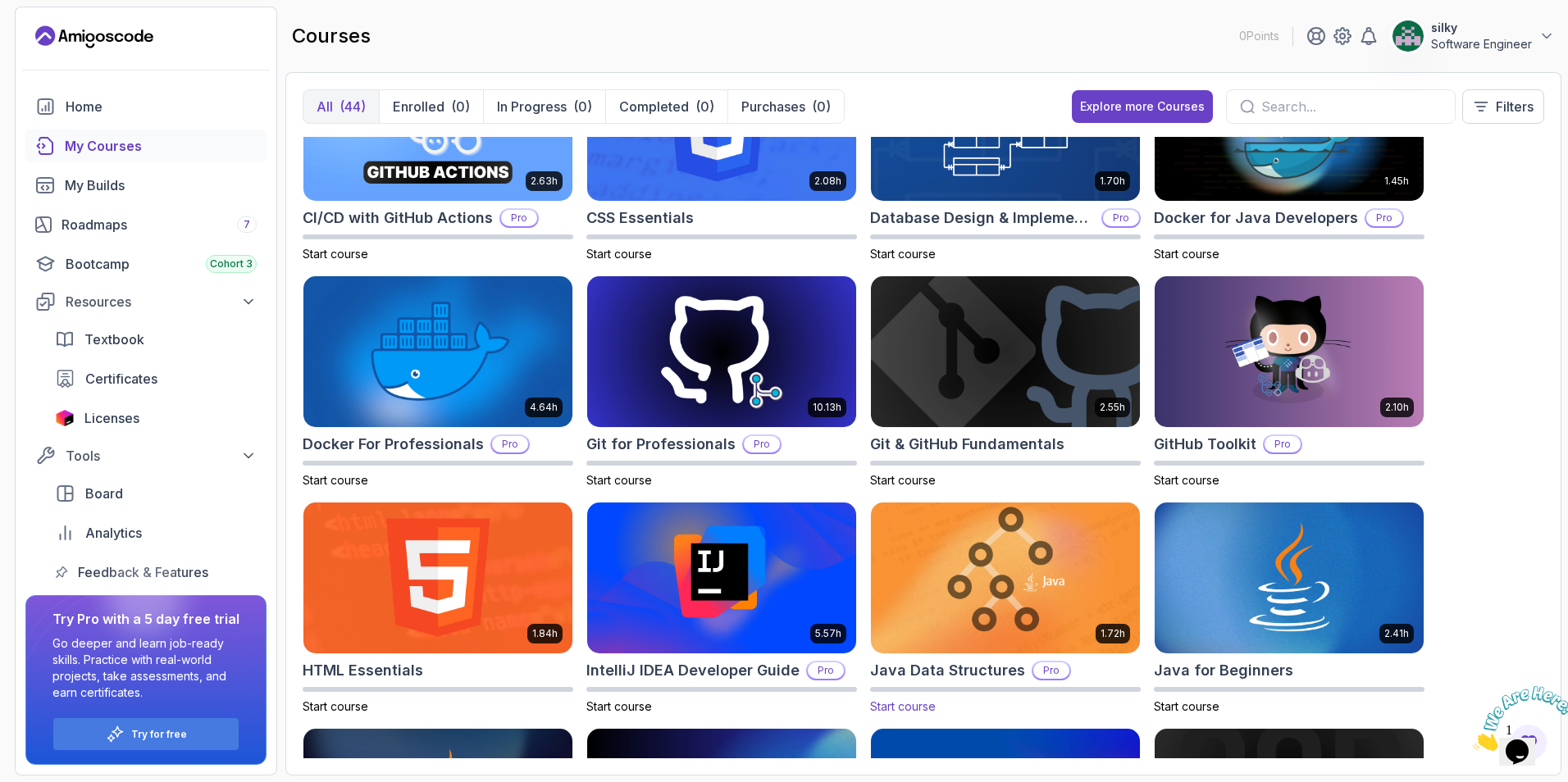
click at [991, 576] on img at bounding box center [1005, 578] width 282 height 159
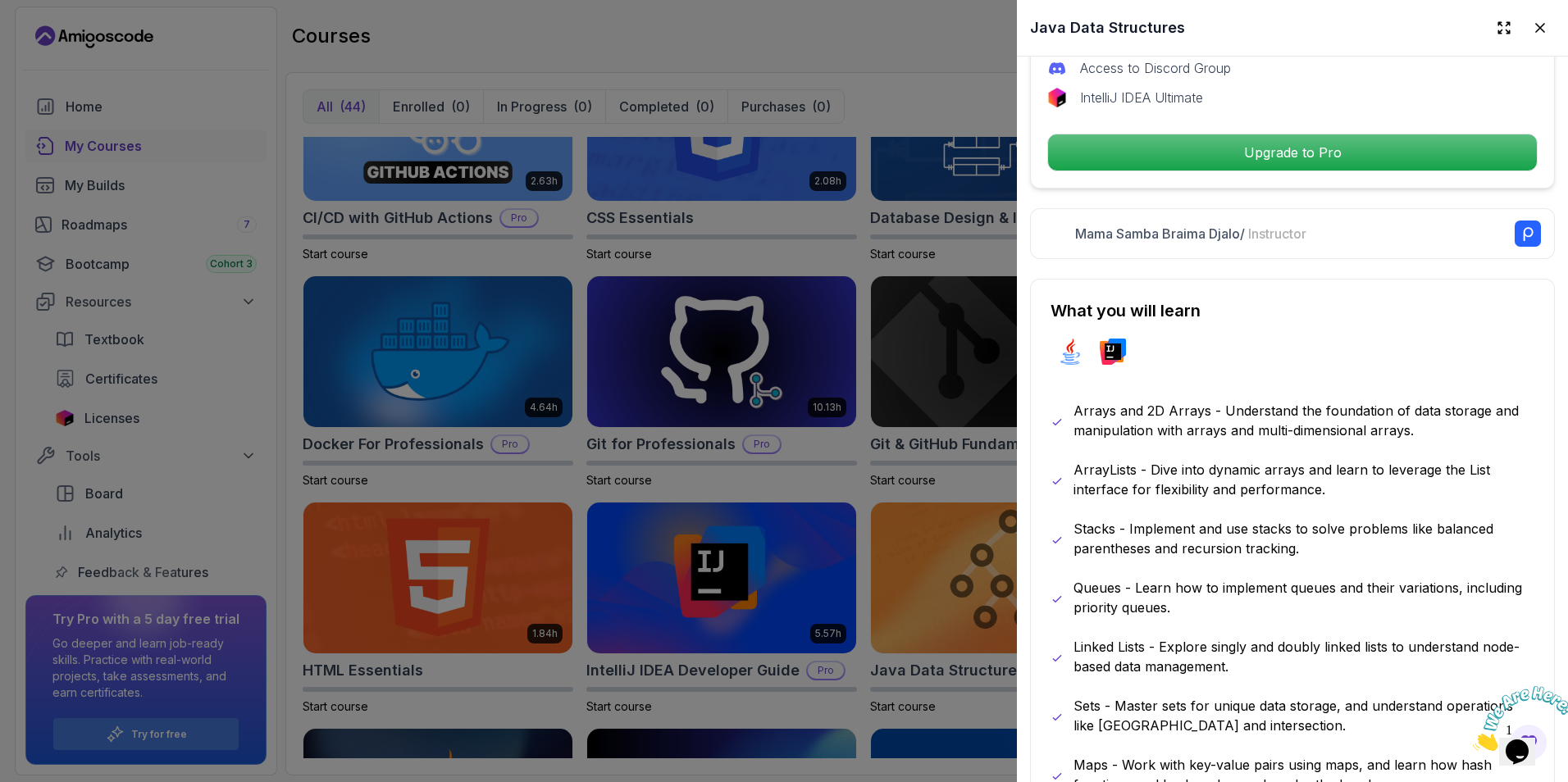
scroll to position [738, 0]
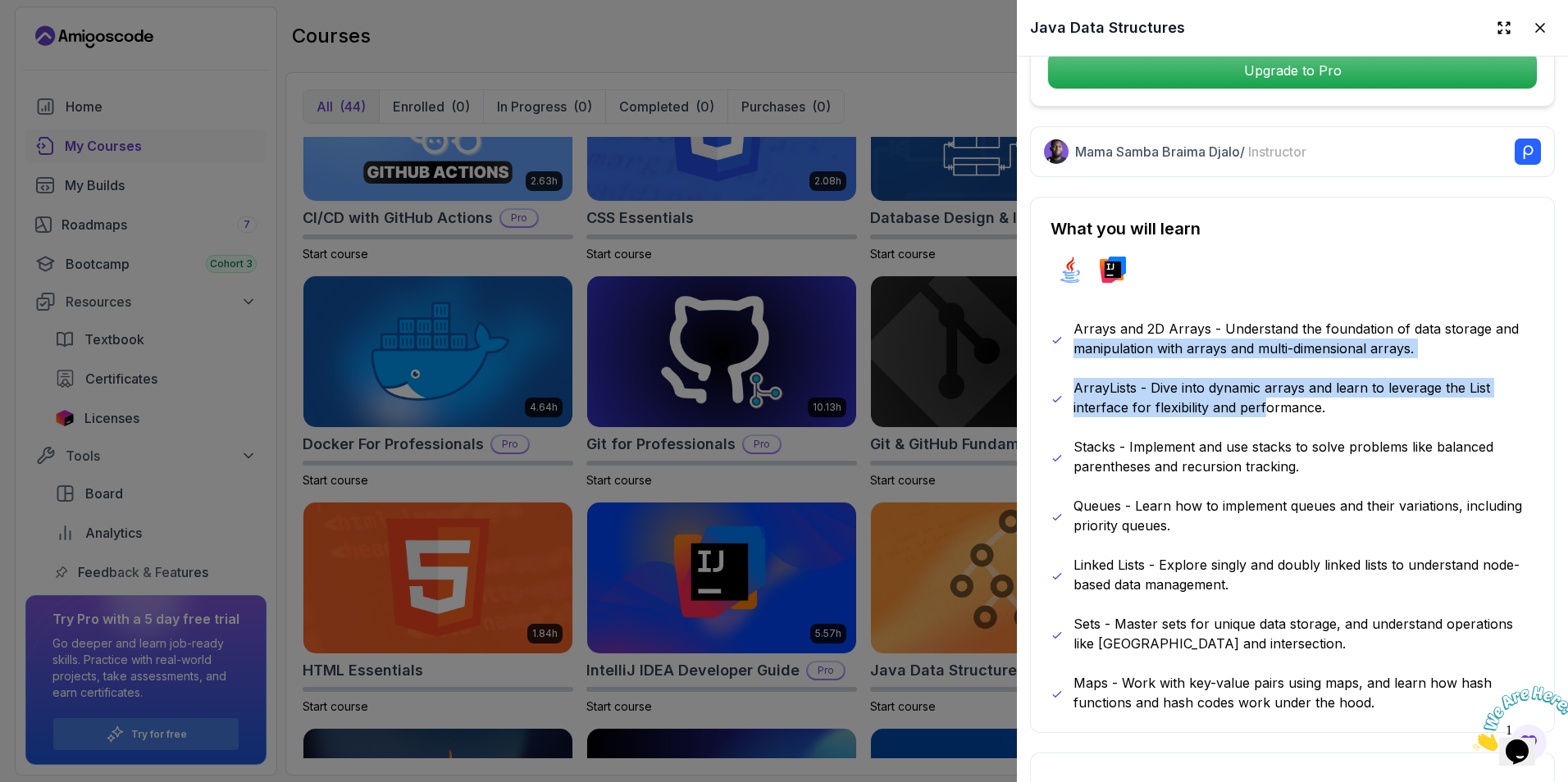
drag, startPoint x: 1071, startPoint y: 332, endPoint x: 1266, endPoint y: 416, distance: 212.3
click at [1266, 416] on div "Arrays and 2D Arrays - Understand the foundation of data storage and manipulati…" at bounding box center [1292, 516] width 484 height 394
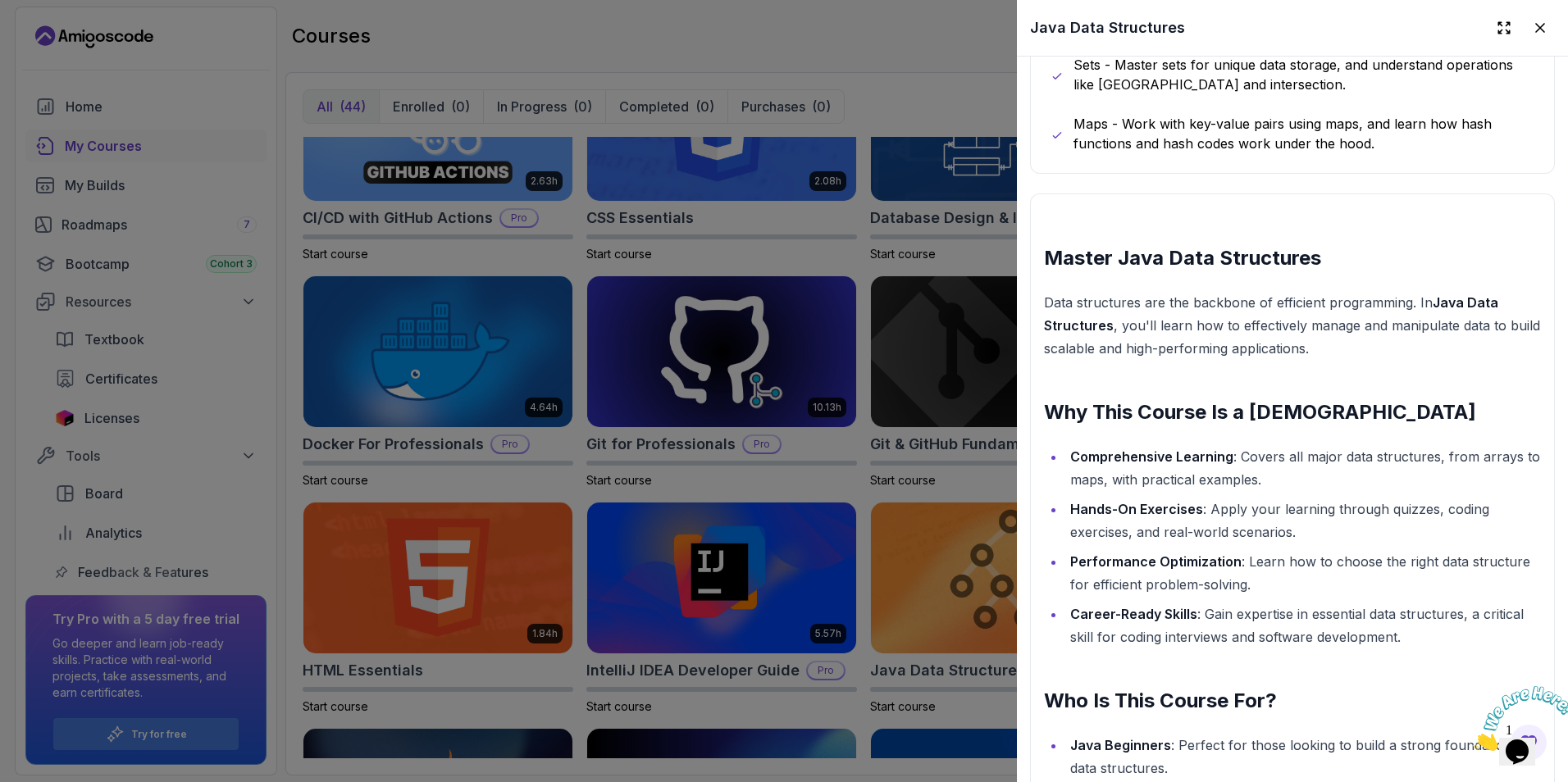
scroll to position [232, 0]
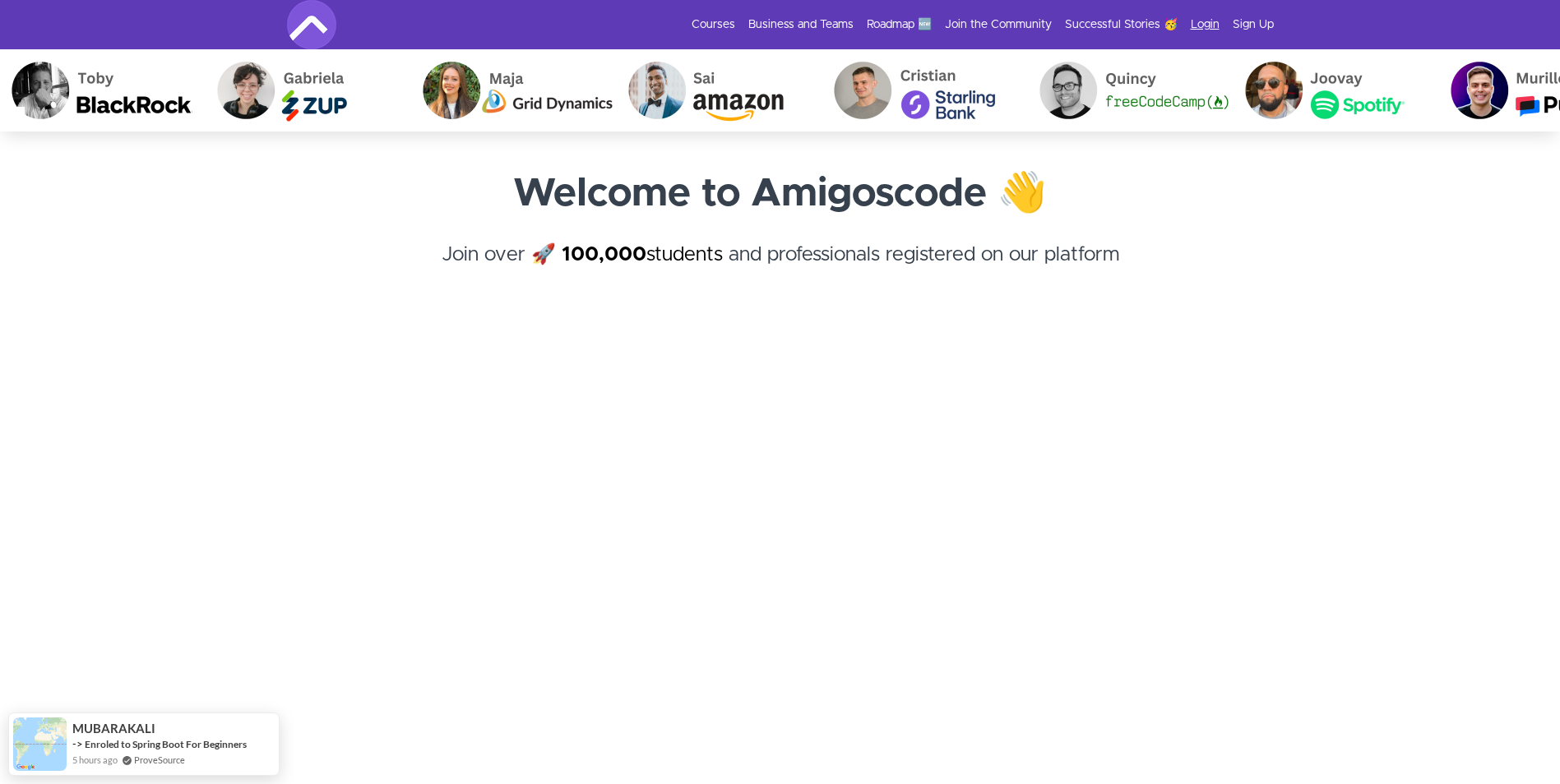
click at [1206, 21] on link "Login" at bounding box center [1204, 25] width 28 height 16
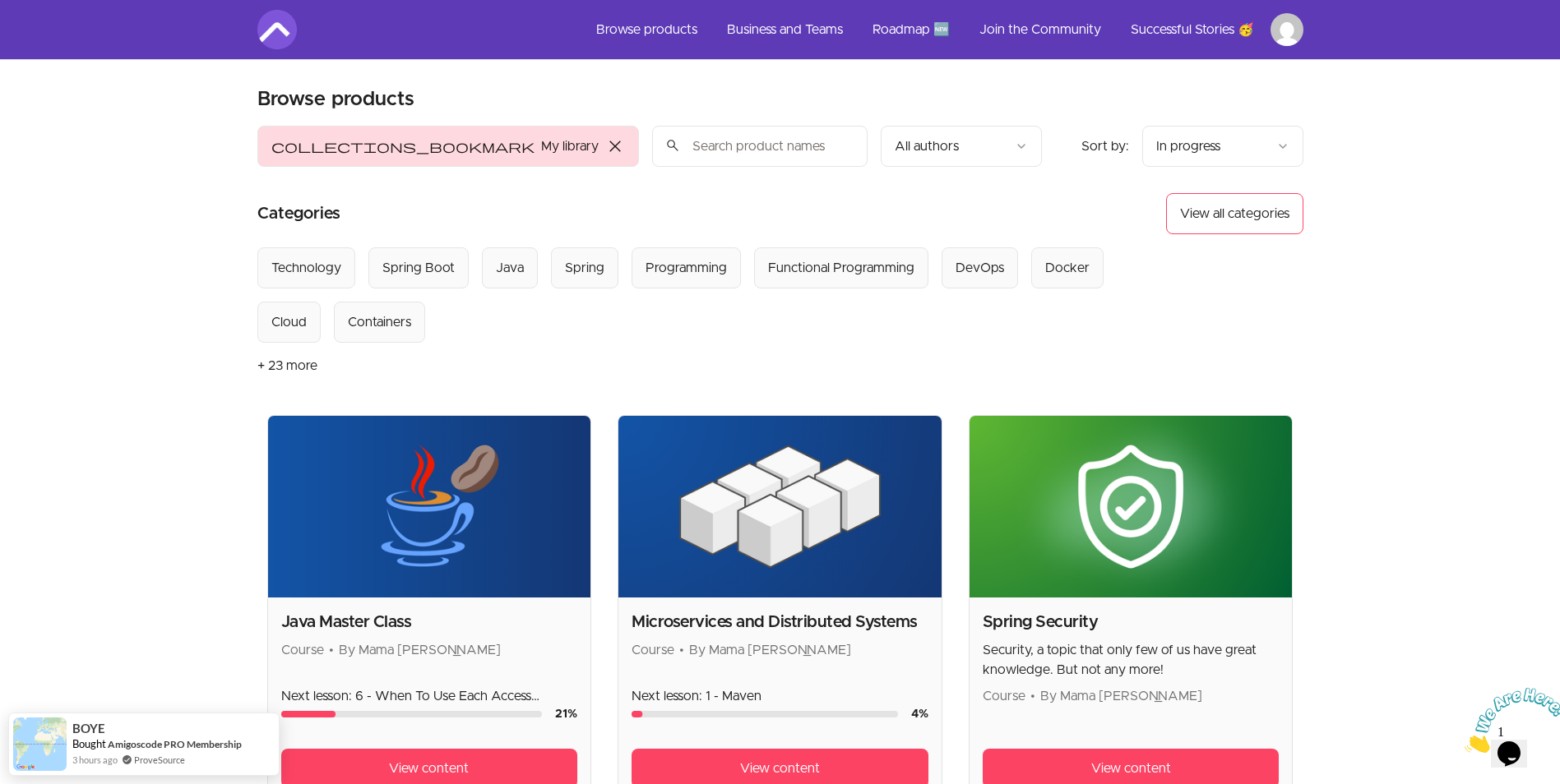
scroll to position [164, 0]
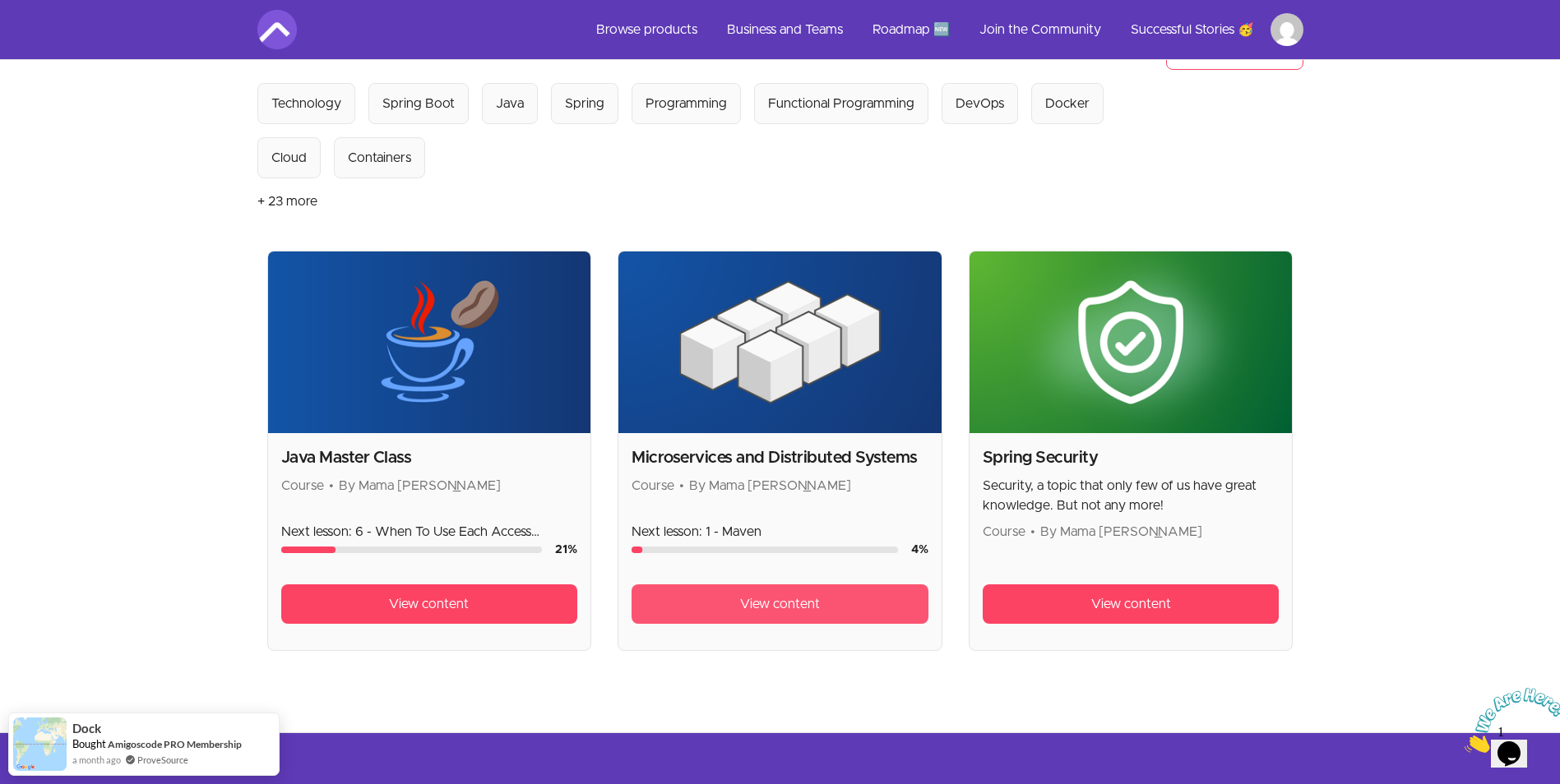
click at [706, 605] on link "View content" at bounding box center [780, 604] width 297 height 39
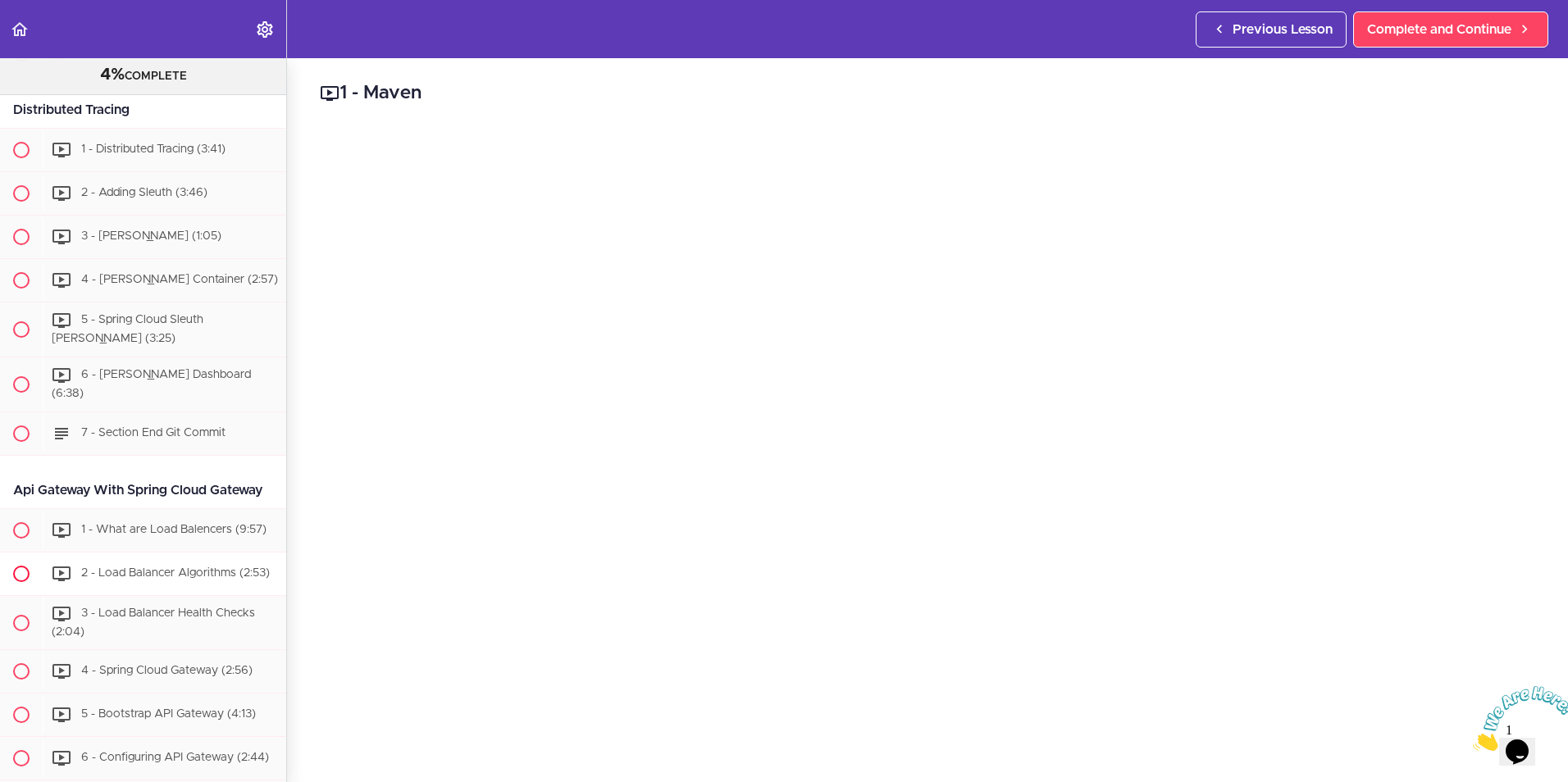
scroll to position [2461, 0]
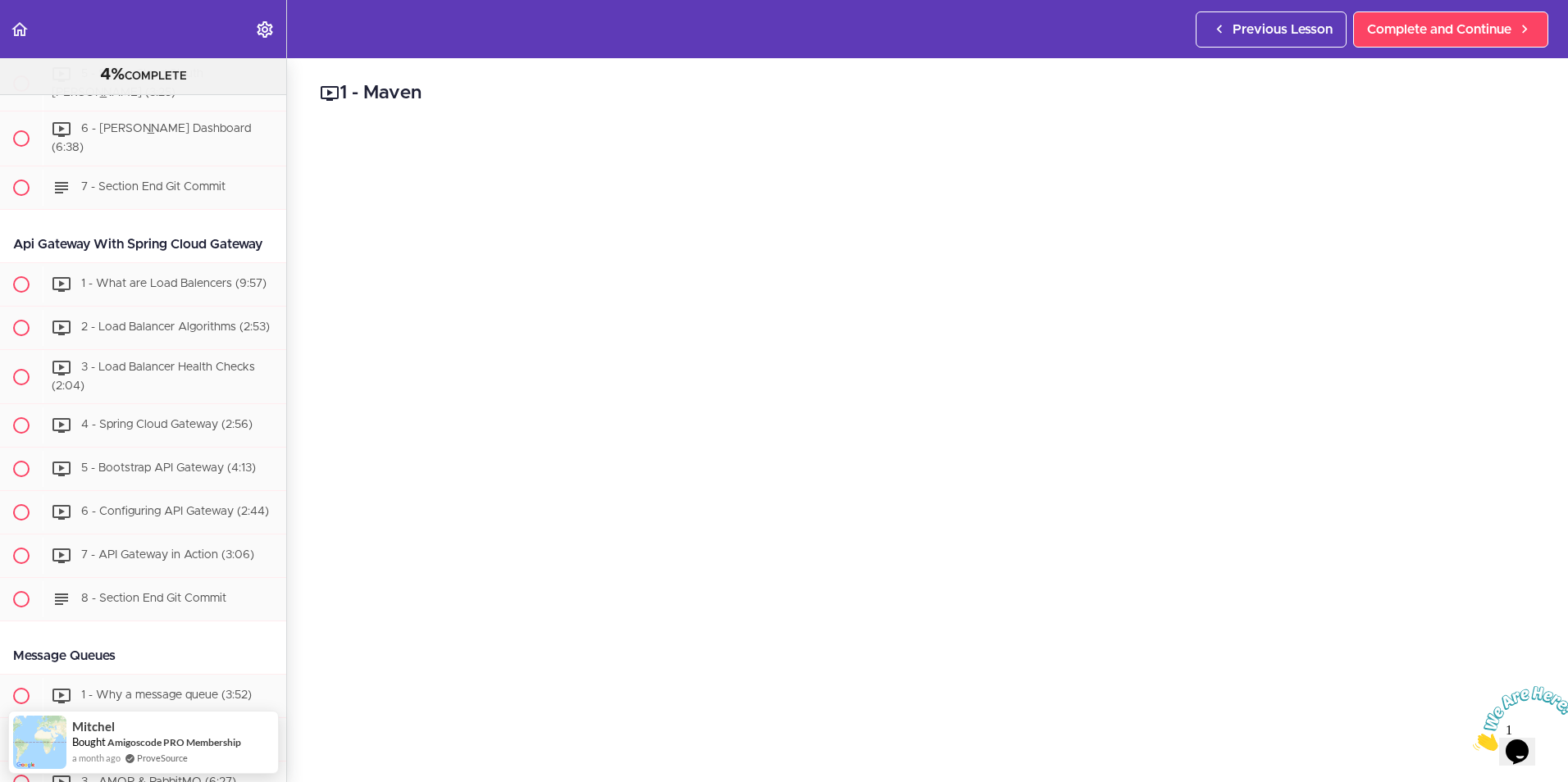
drag, startPoint x: 5, startPoint y: 252, endPoint x: 214, endPoint y: 265, distance: 209.4
click at [214, 263] on div "Api Gateway With Spring Cloud Gateway" at bounding box center [143, 244] width 286 height 36
click at [26, 257] on div "Api Gateway With Spring Cloud Gateway" at bounding box center [143, 244] width 286 height 36
drag, startPoint x: 10, startPoint y: 247, endPoint x: 103, endPoint y: 272, distance: 96.3
click at [103, 263] on div "Api Gateway With Spring Cloud Gateway" at bounding box center [143, 244] width 286 height 36
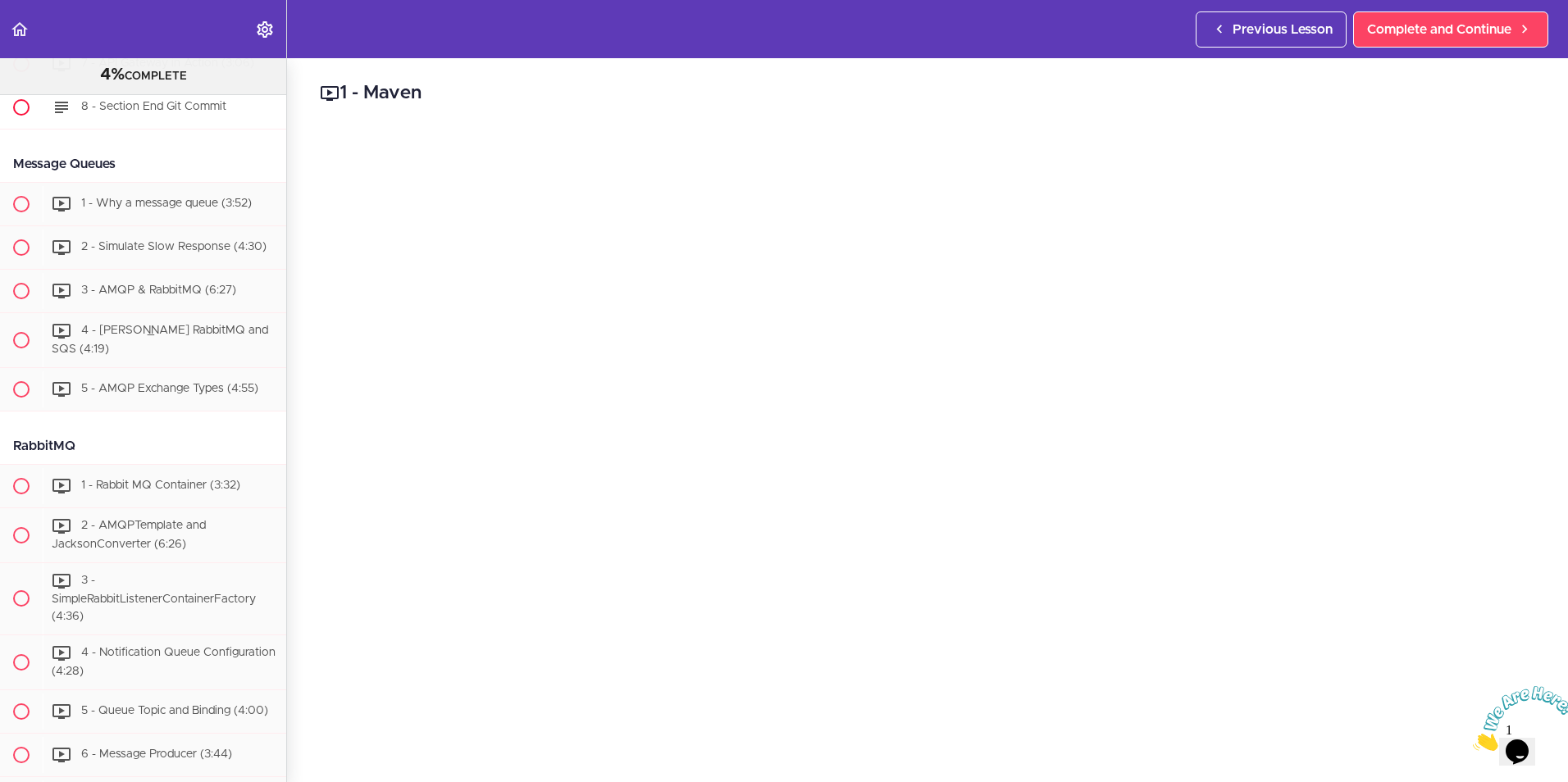
scroll to position [3035, 0]
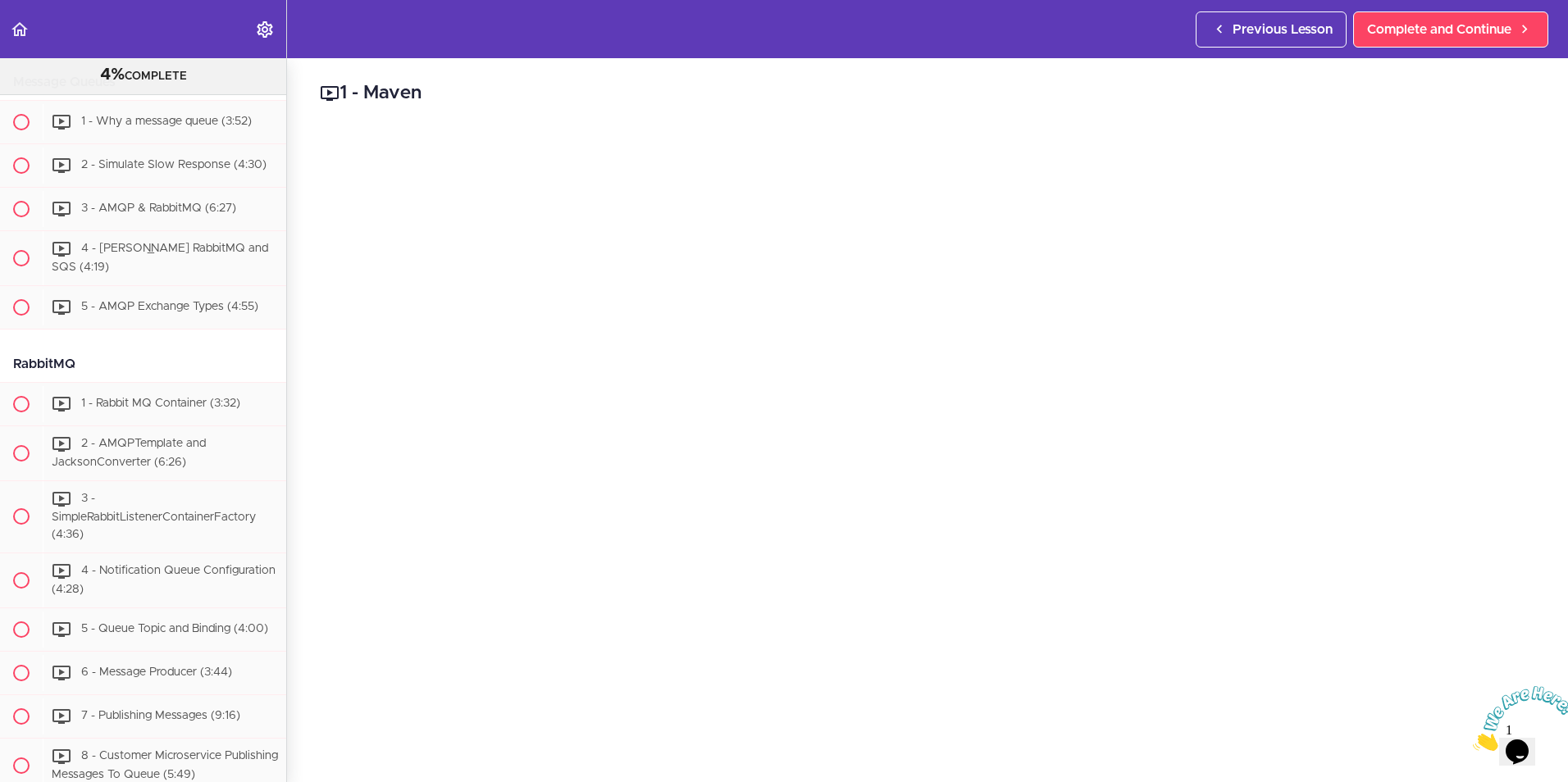
drag, startPoint x: 13, startPoint y: 129, endPoint x: 190, endPoint y: 125, distance: 177.0
click at [190, 101] on div "Message Queues" at bounding box center [143, 82] width 286 height 36
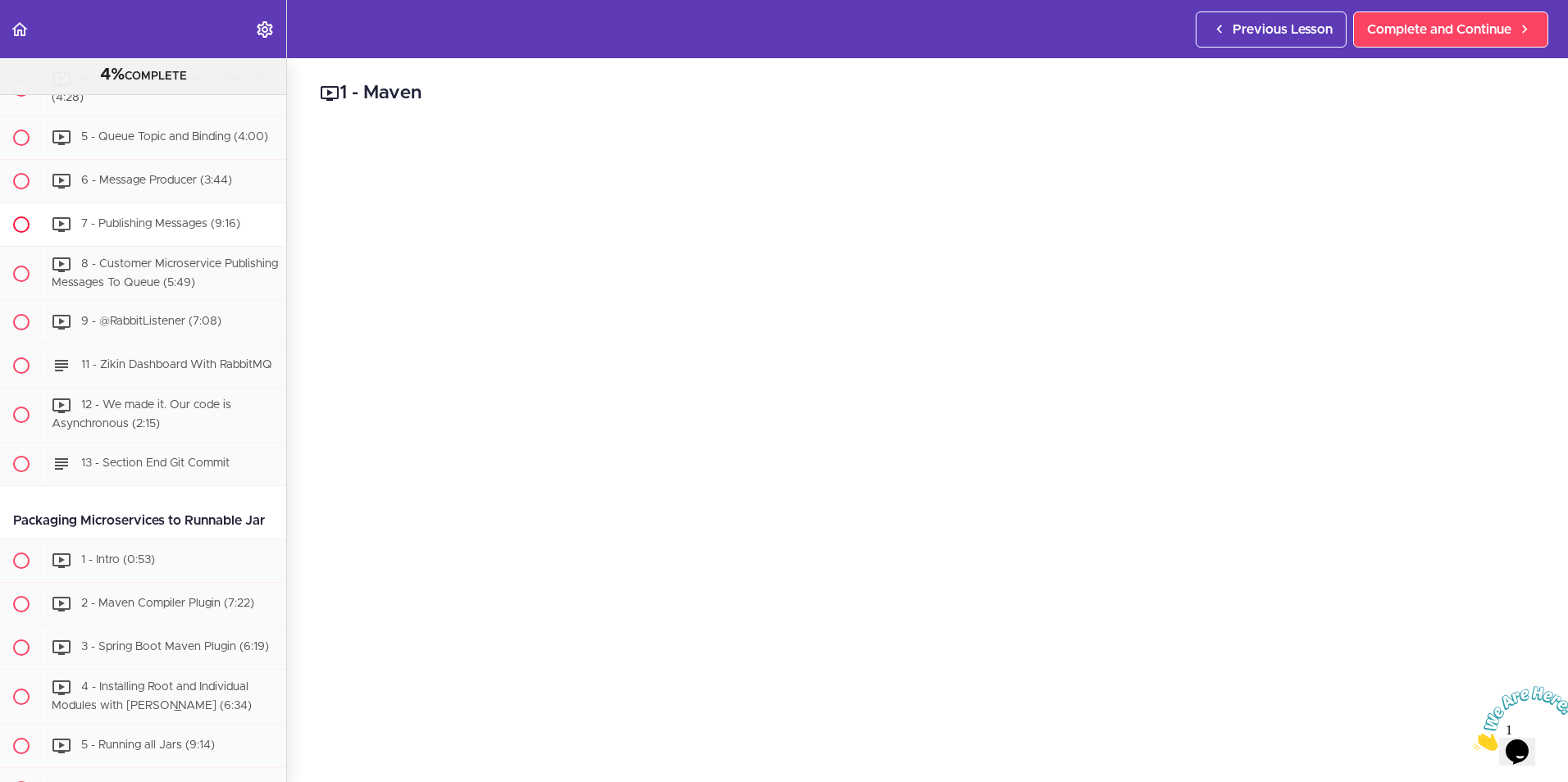
scroll to position [3608, 0]
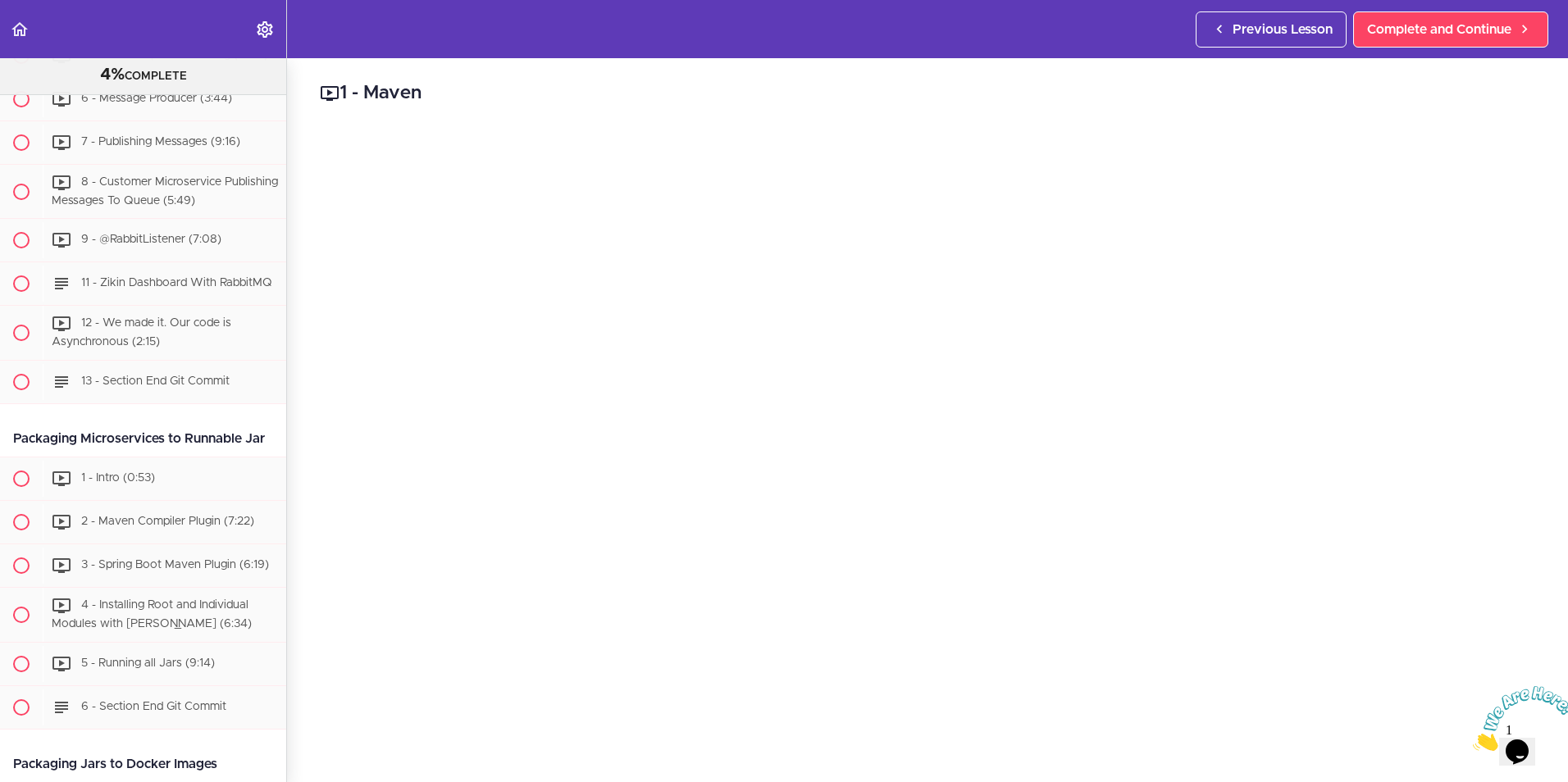
drag, startPoint x: 9, startPoint y: 512, endPoint x: 93, endPoint y: 531, distance: 86.1
click at [93, 458] on div "Packaging Microservices to Runnable Jar" at bounding box center [143, 439] width 286 height 36
drag, startPoint x: 93, startPoint y: 531, endPoint x: 30, endPoint y: 520, distance: 64.0
click at [30, 458] on div "Packaging Microservices to Runnable Jar" at bounding box center [143, 439] width 286 height 36
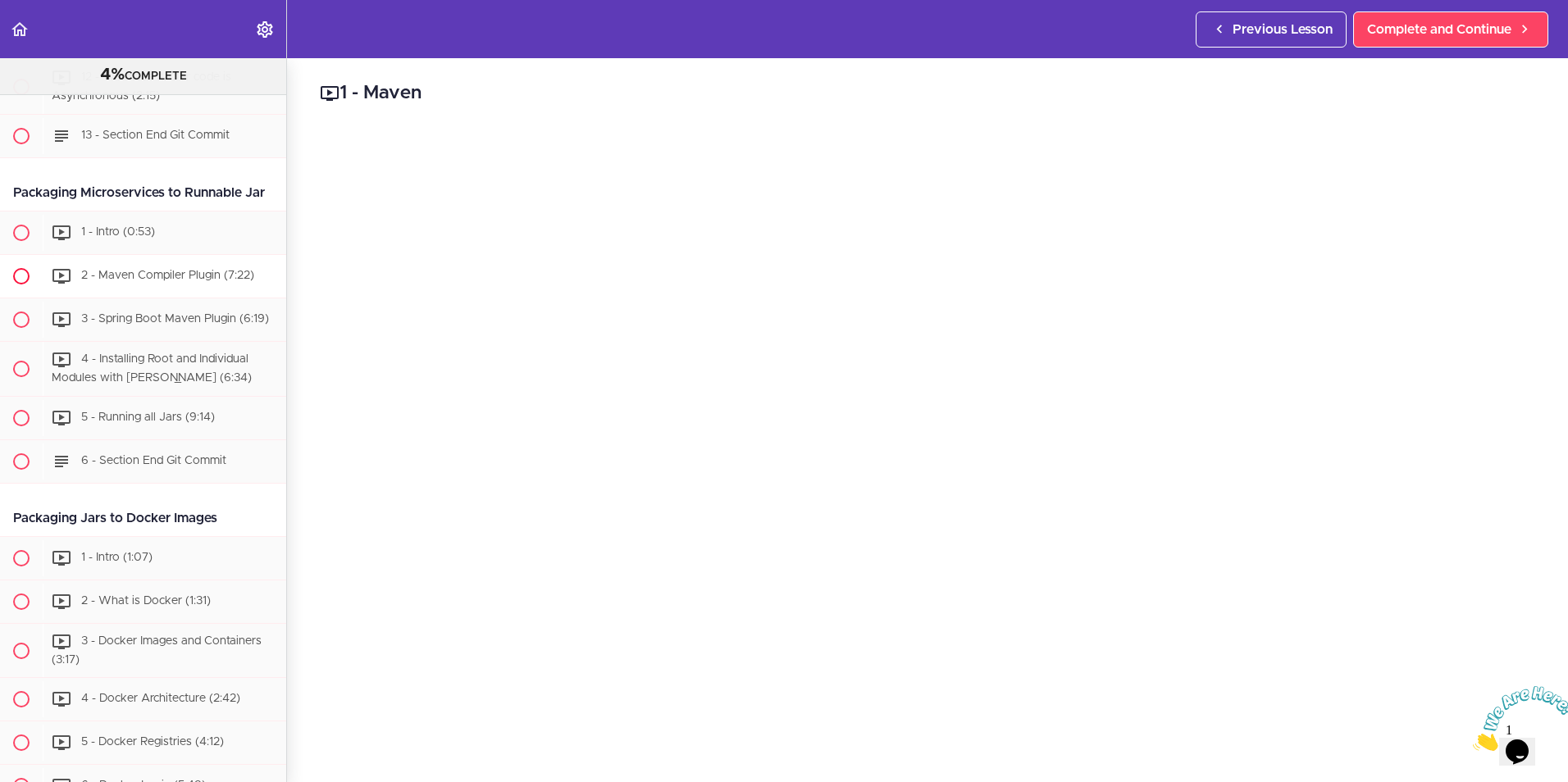
scroll to position [4100, 0]
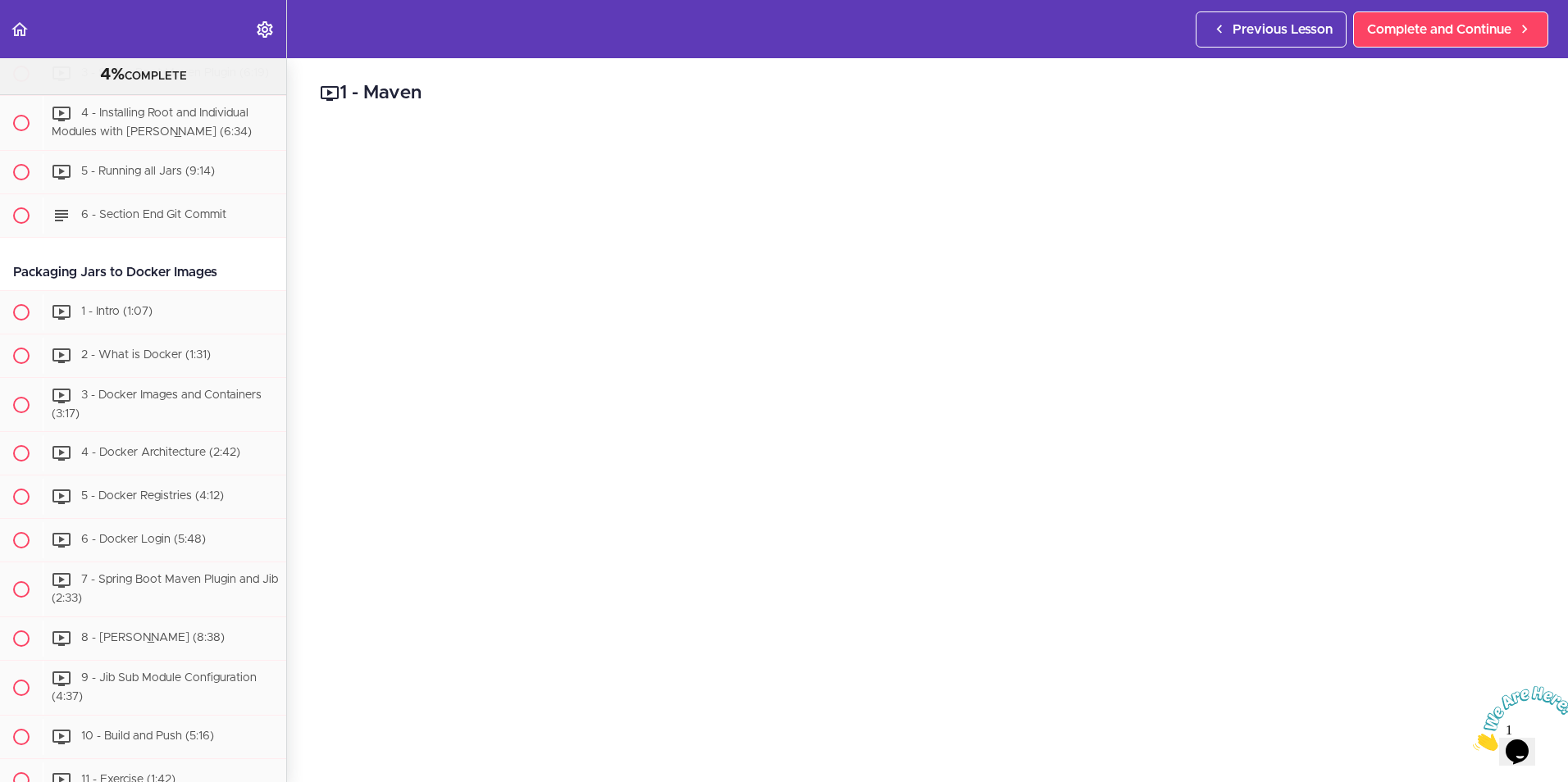
drag, startPoint x: 10, startPoint y: 378, endPoint x: 217, endPoint y: 372, distance: 207.1
click at [217, 291] on div "Packaging Jars to Docker Images" at bounding box center [143, 273] width 286 height 36
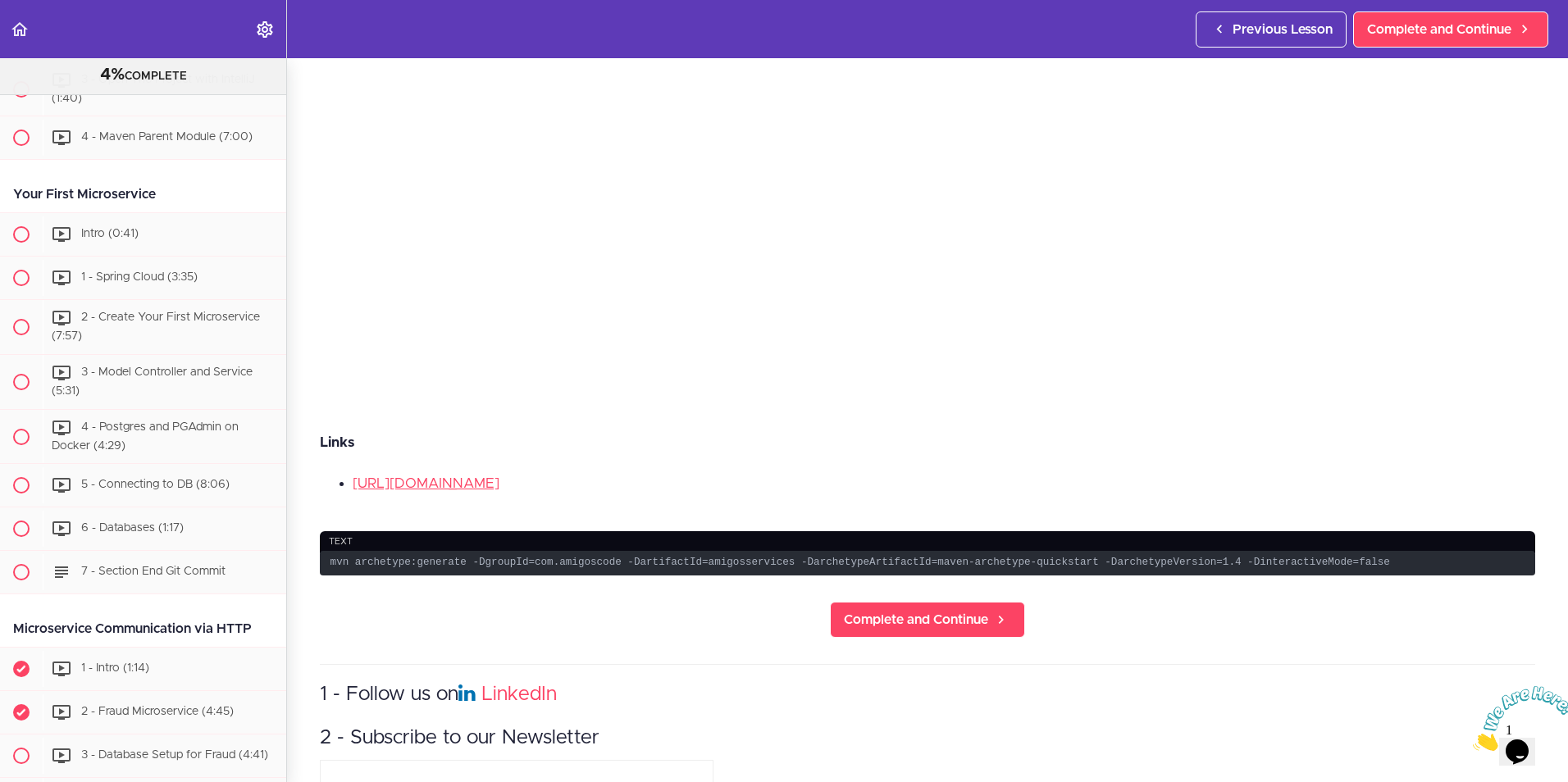
scroll to position [0, 0]
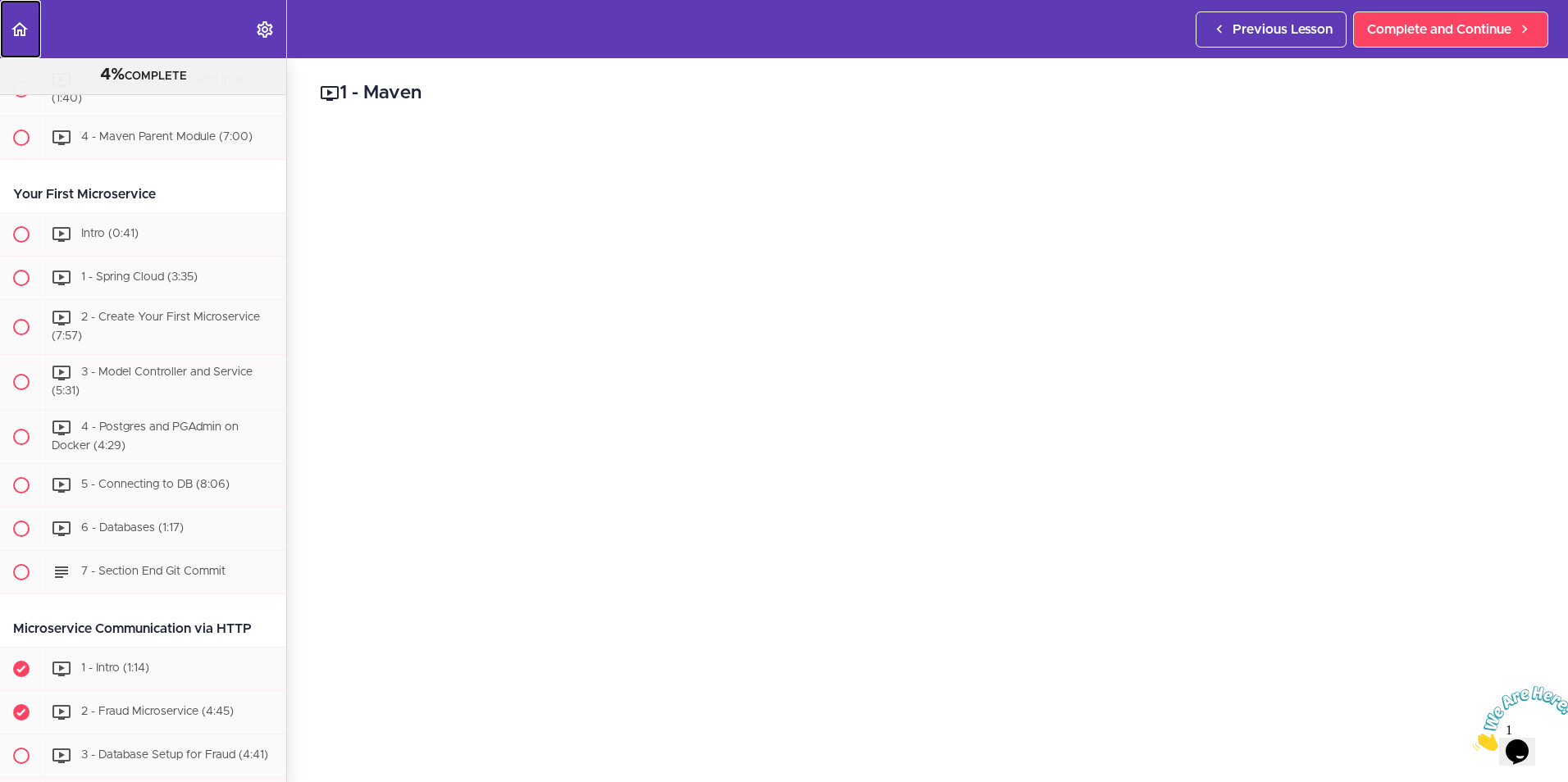
click at [11, 25] on icon "Back to course curriculum" at bounding box center [20, 30] width 20 height 20
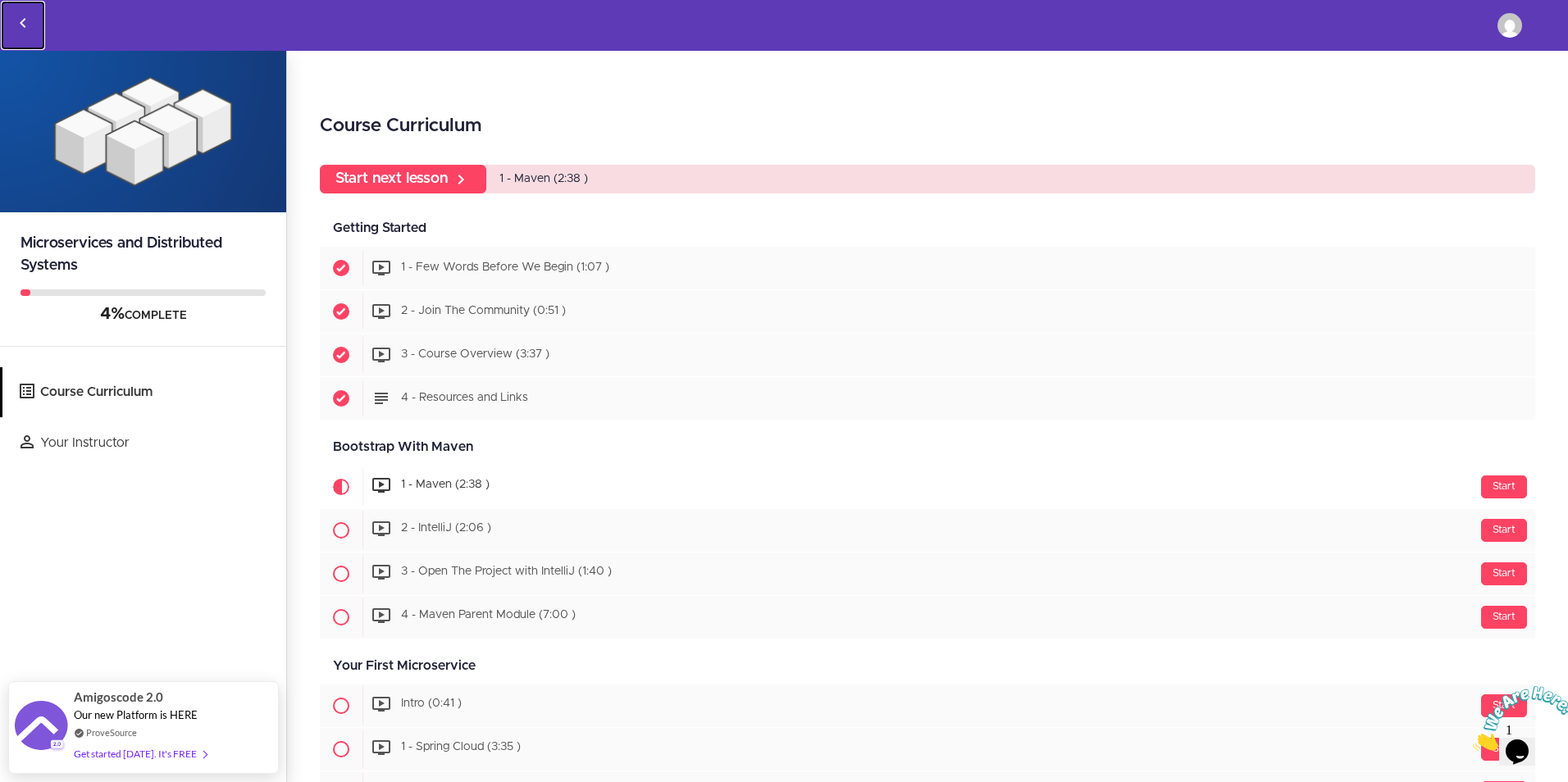
click at [26, 24] on icon "Back to courses" at bounding box center [23, 23] width 20 height 20
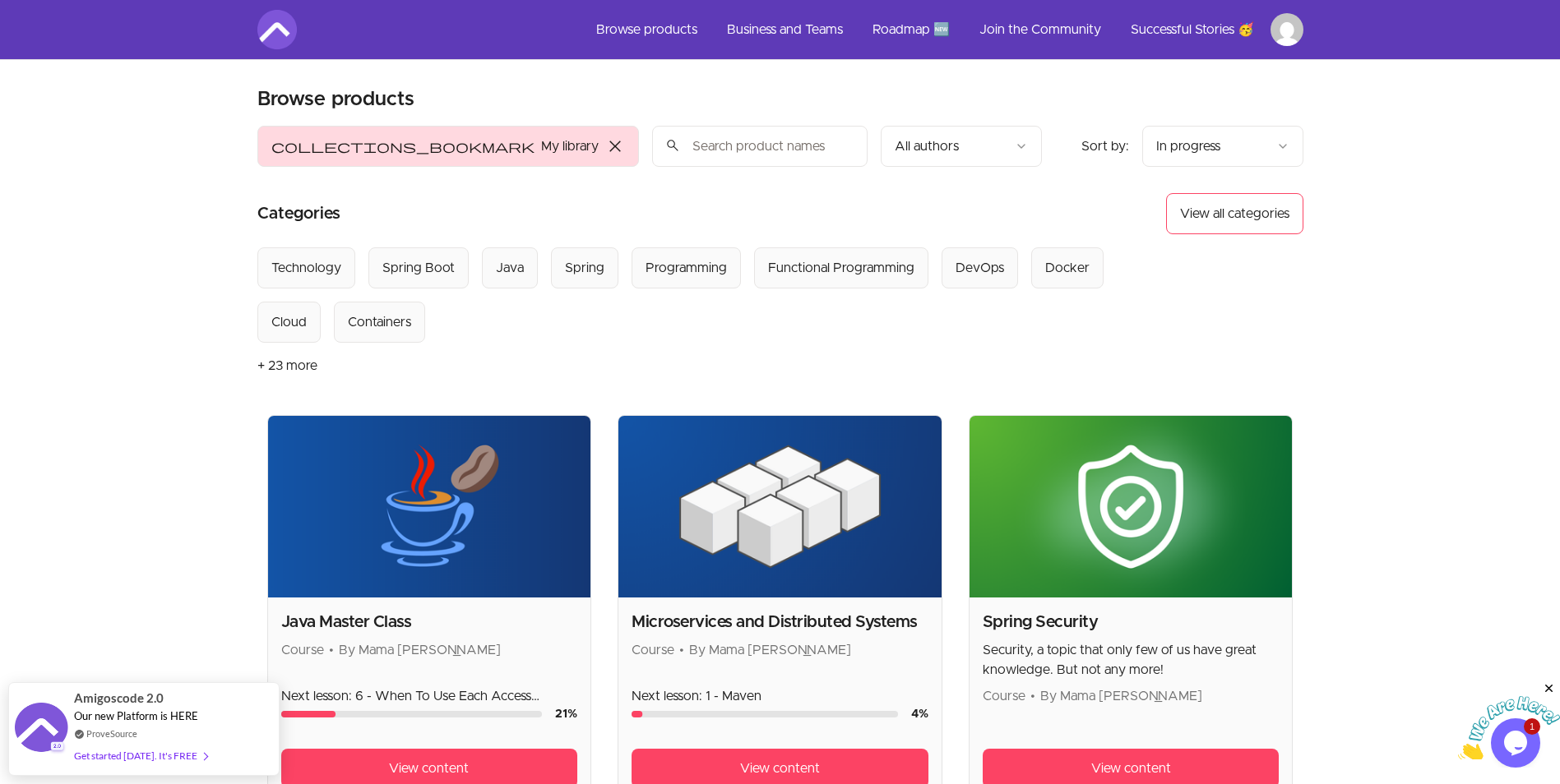
scroll to position [291, 0]
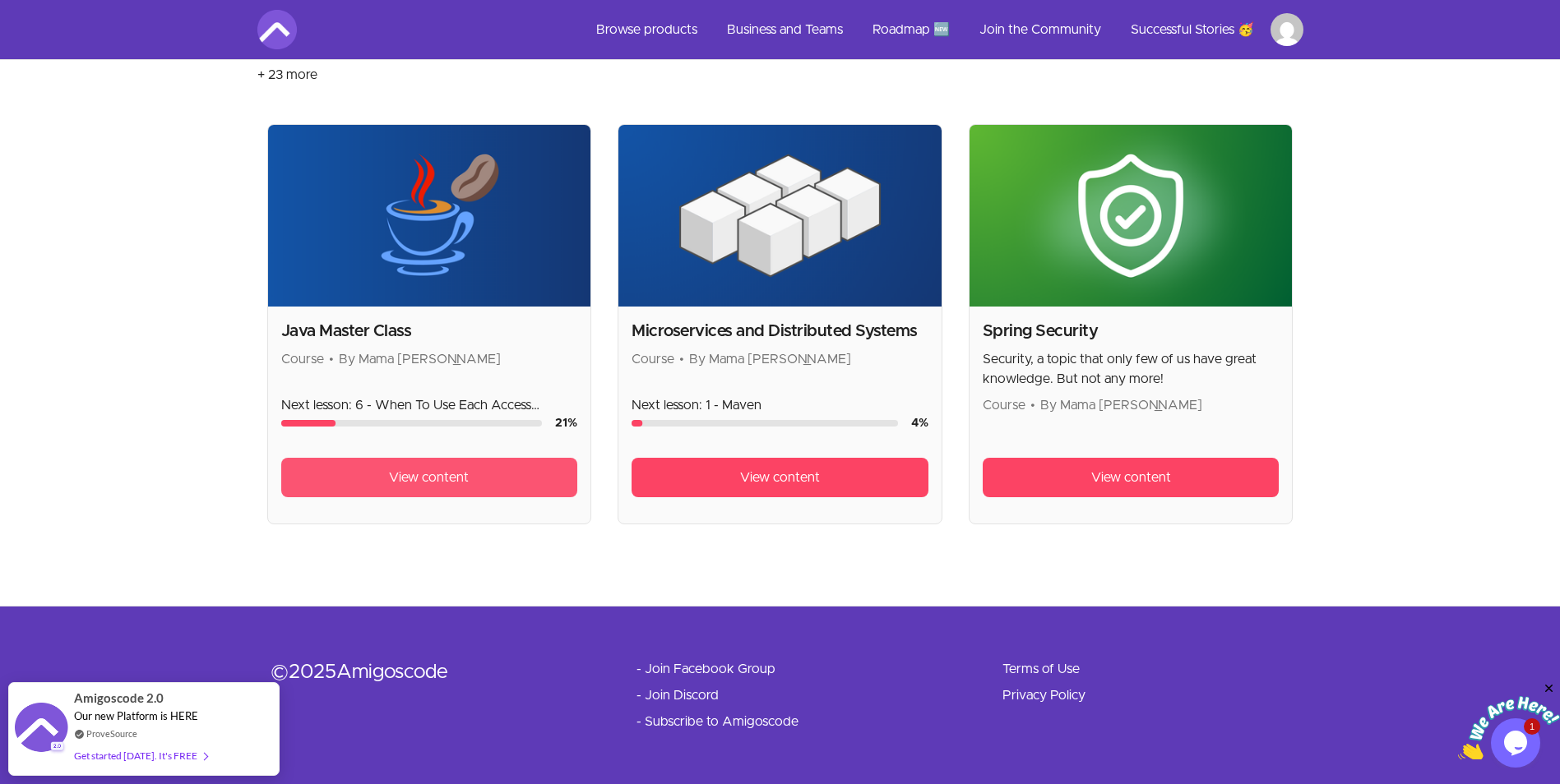
click at [377, 474] on link "View content" at bounding box center [430, 477] width 297 height 39
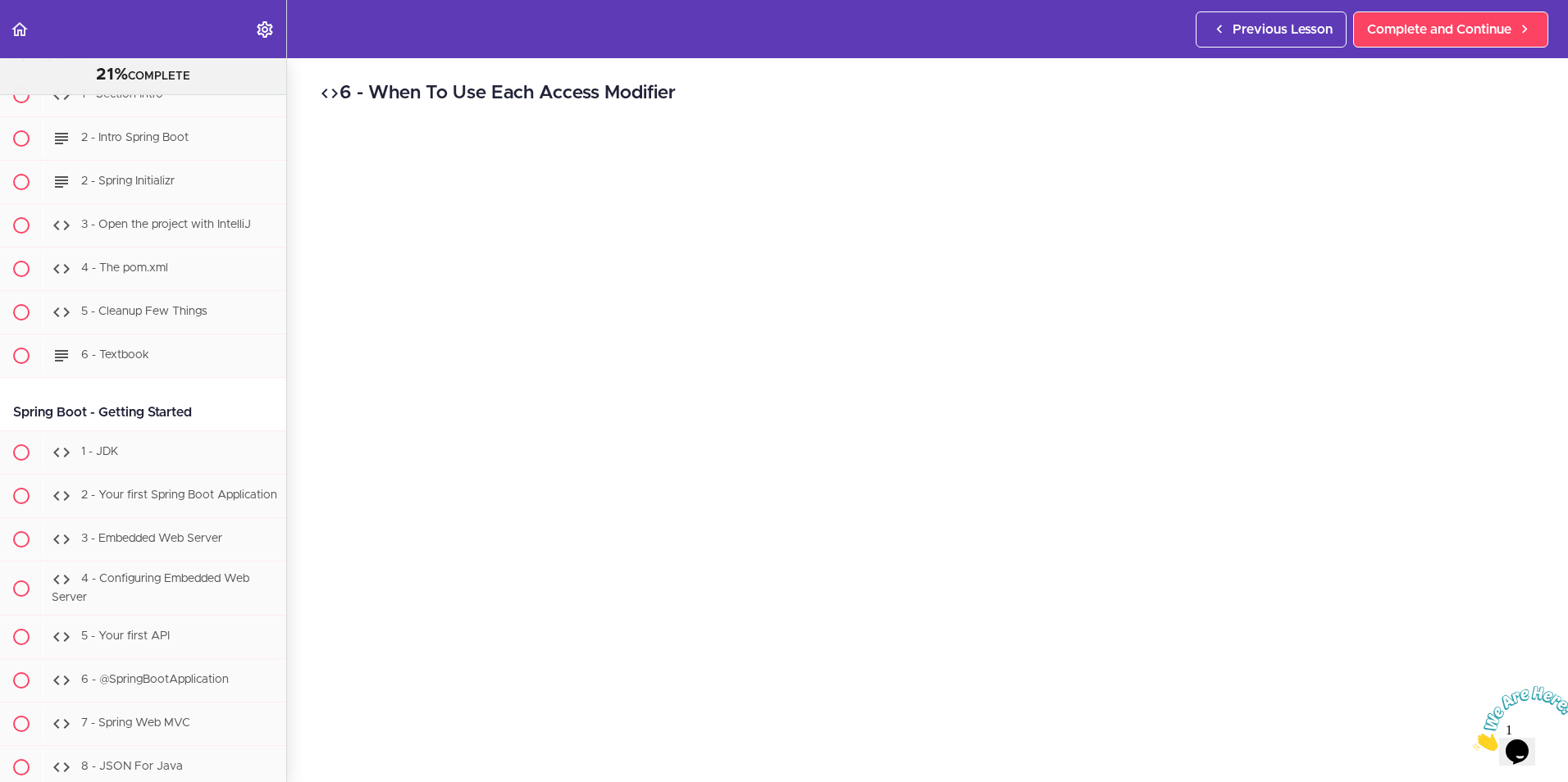
scroll to position [15258, 0]
